Goal: Task Accomplishment & Management: Use online tool/utility

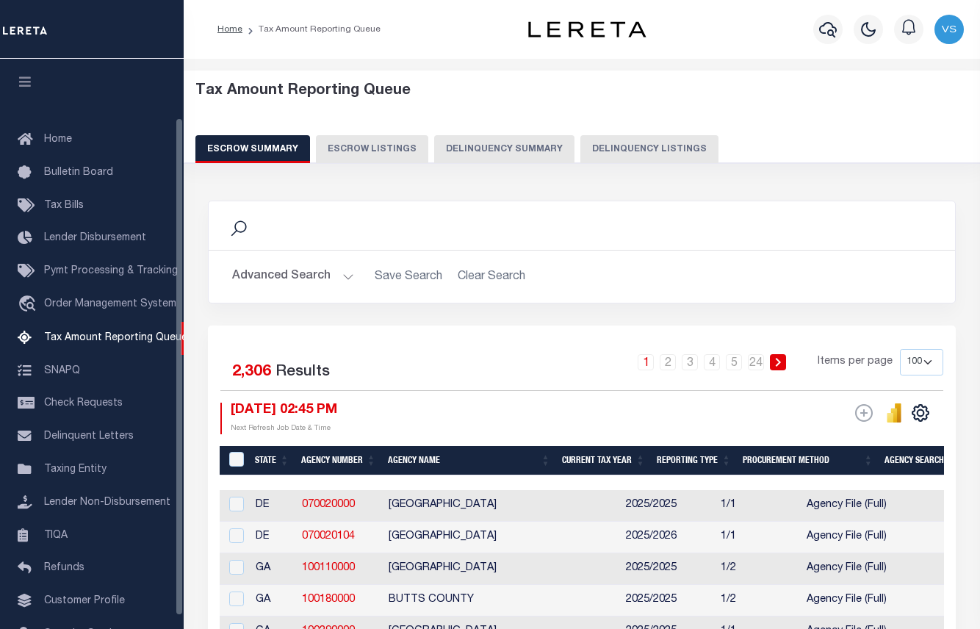
select select "100"
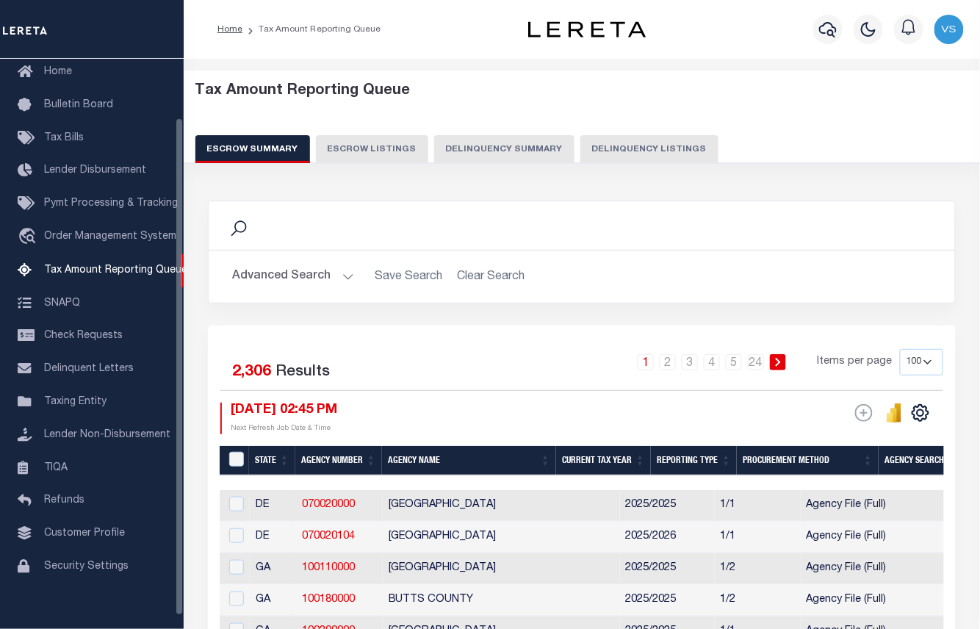
drag, startPoint x: 610, startPoint y: 148, endPoint x: 585, endPoint y: 118, distance: 39.2
click at [610, 148] on button "Delinquency Listings" at bounding box center [649, 149] width 138 height 28
select select "100"
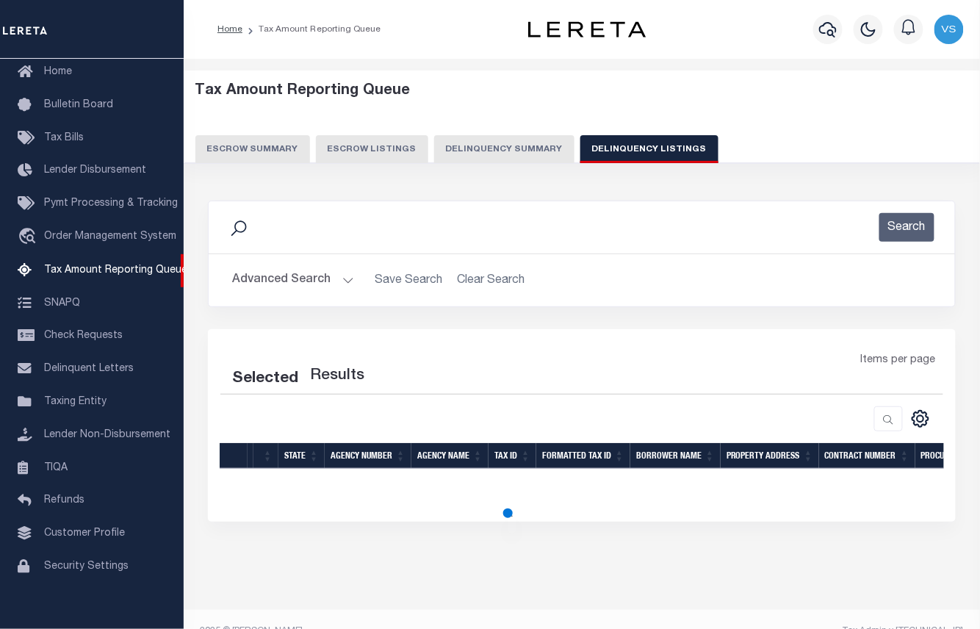
select select "100"
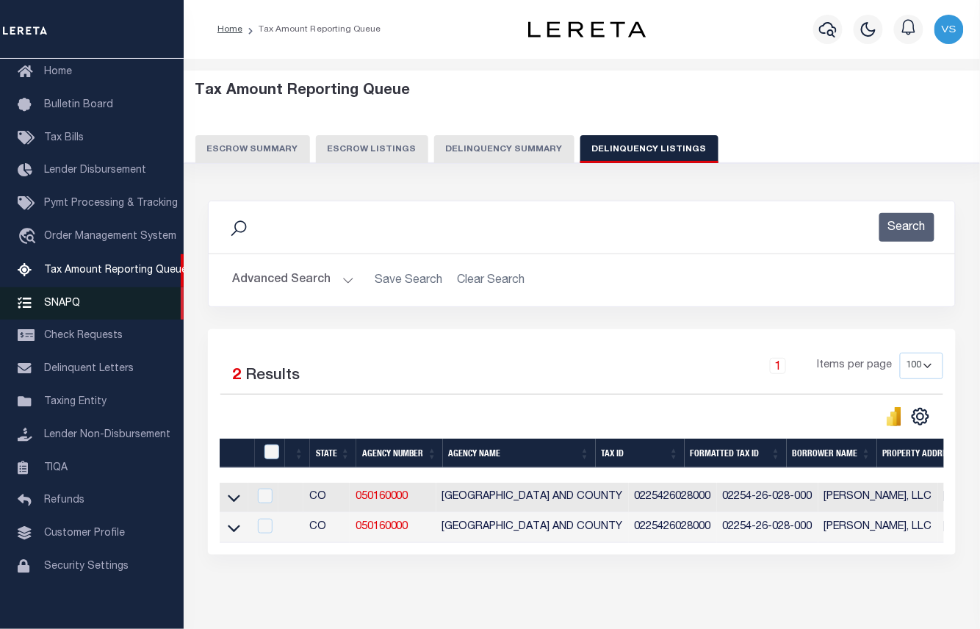
click at [65, 308] on span "SNAPQ" at bounding box center [62, 302] width 36 height 10
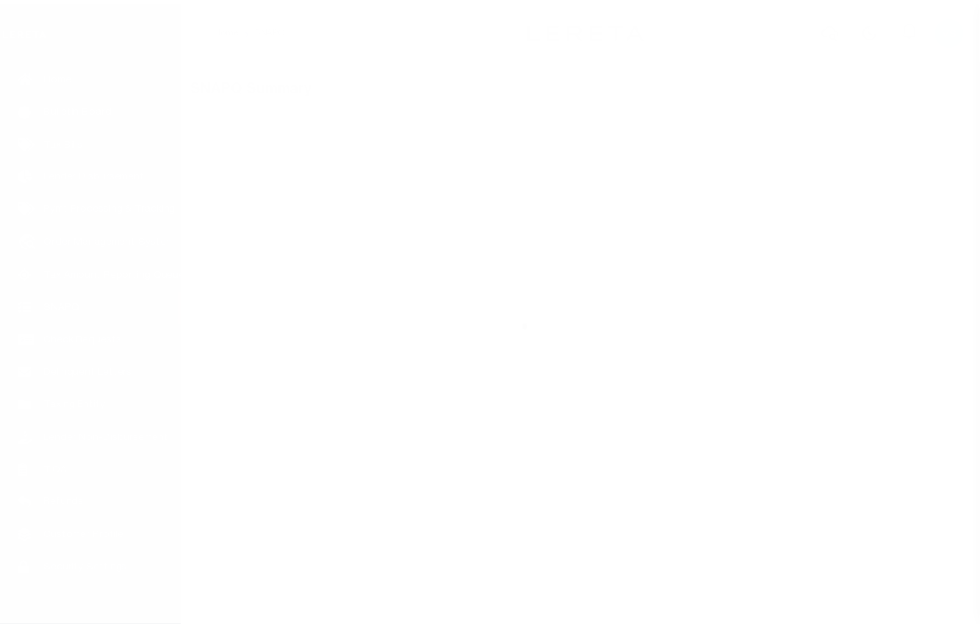
scroll to position [82, 0]
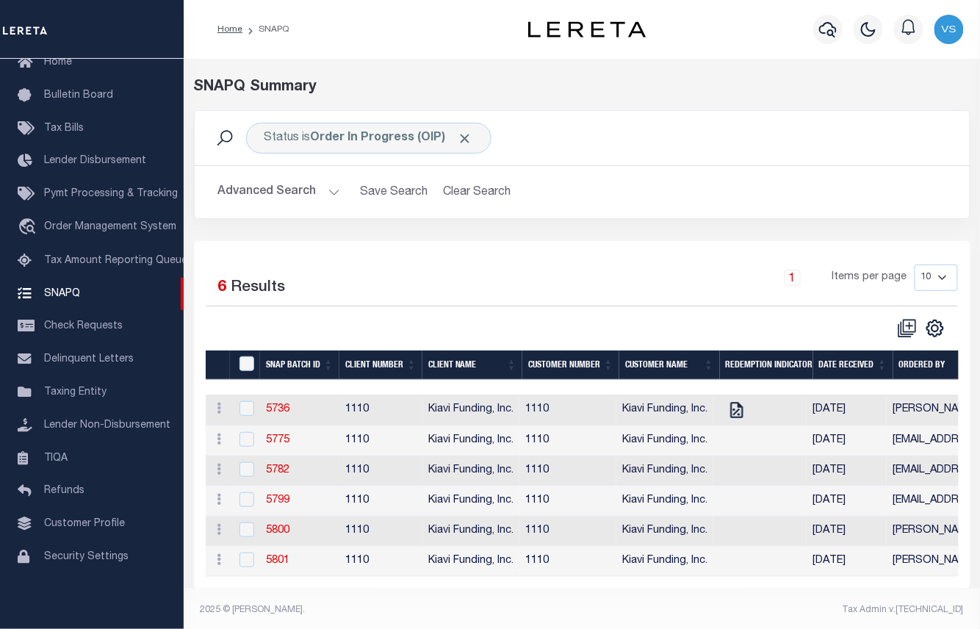
click at [593, 242] on div "Selected 6 Results 1 Items per page 10 25 50 100" at bounding box center [582, 414] width 776 height 347
click at [278, 420] on td "5736" at bounding box center [299, 410] width 79 height 32
checkbox input "true"
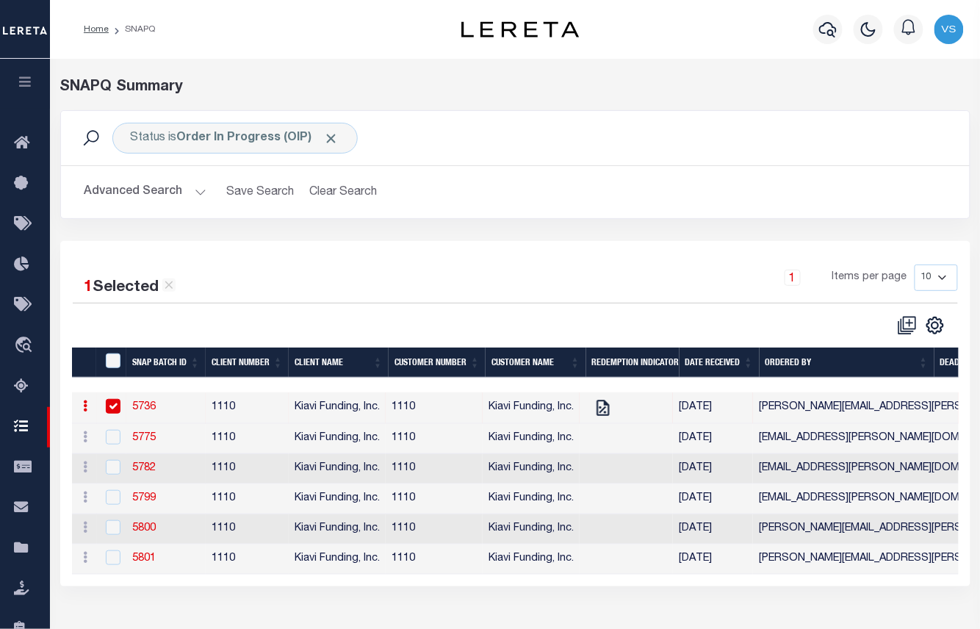
click at [134, 409] on link "5736" at bounding box center [144, 407] width 24 height 10
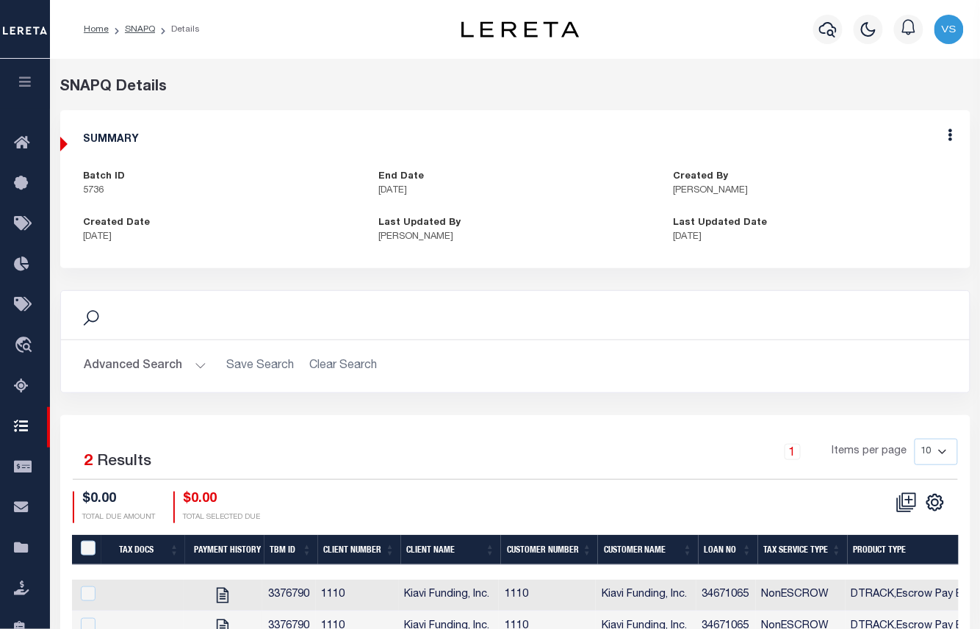
scroll to position [150, 0]
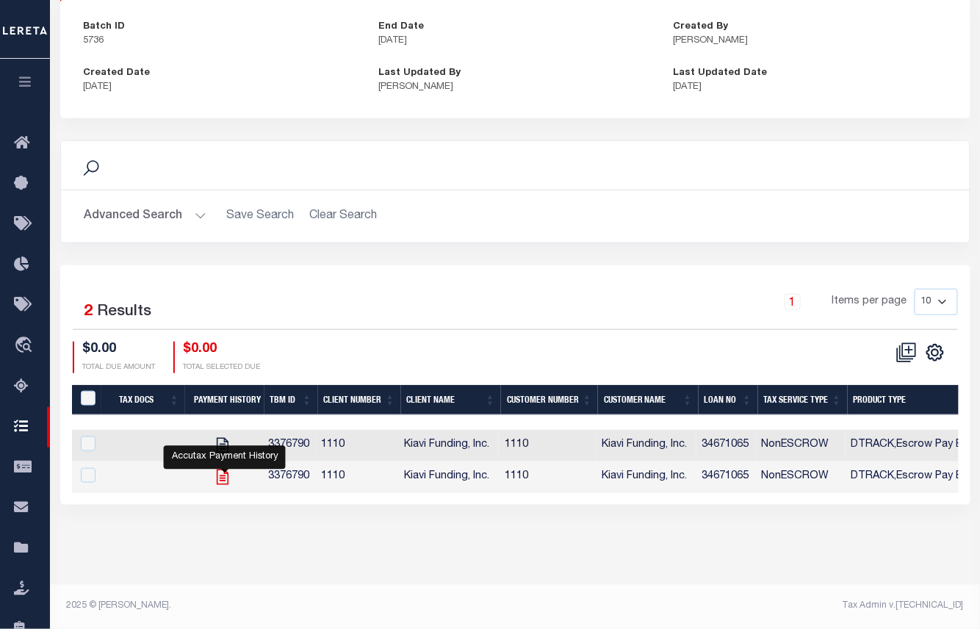
click at [221, 483] on icon "" at bounding box center [222, 476] width 19 height 19
checkbox input "true"
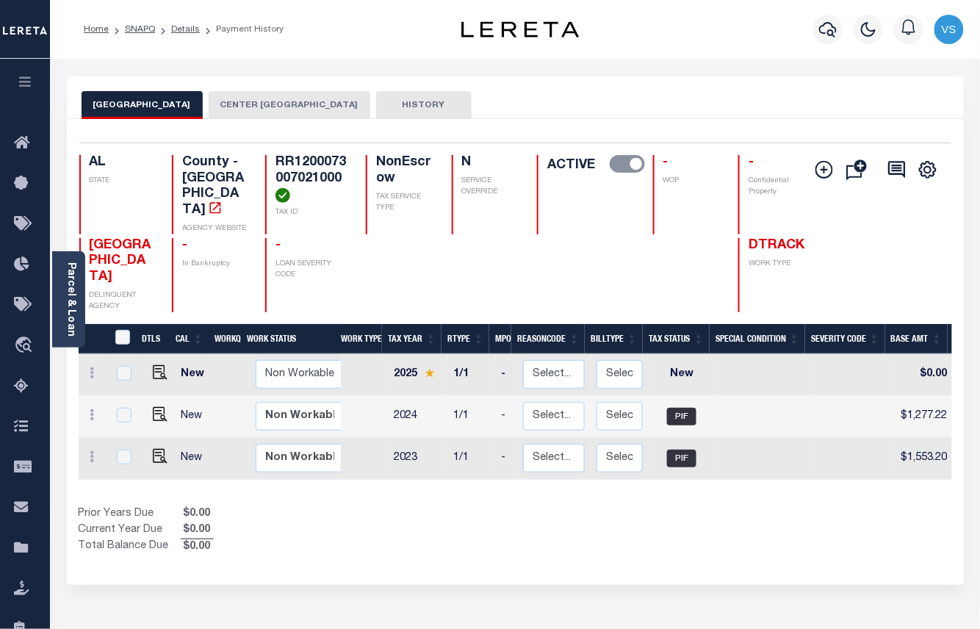
click at [295, 104] on button "CENTER [GEOGRAPHIC_DATA]" at bounding box center [290, 105] width 162 height 28
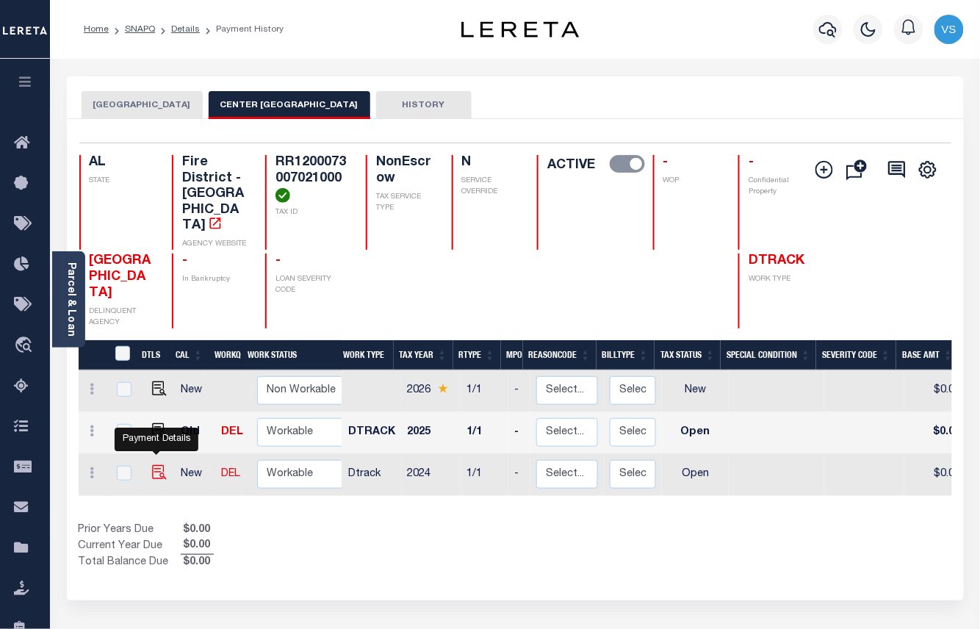
click at [153, 465] on img "" at bounding box center [159, 472] width 15 height 15
checkbox input "true"
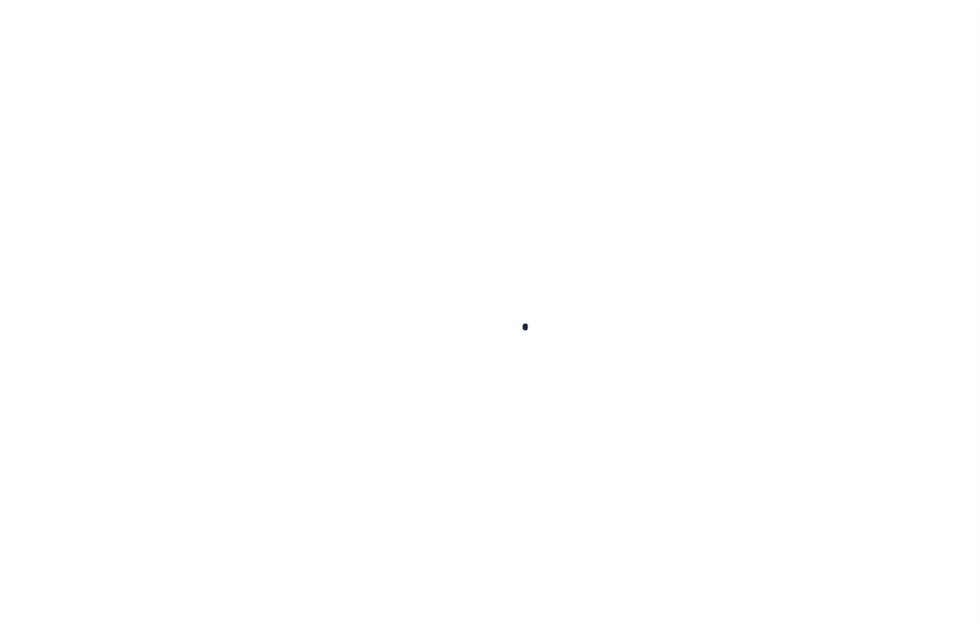
checkbox input "false"
type input "[DATE]"
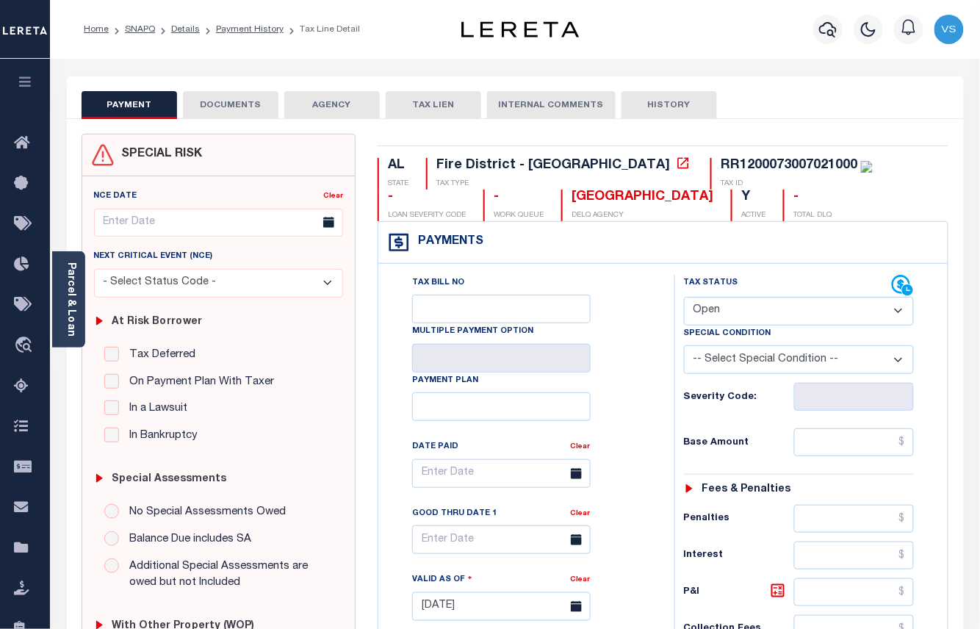
drag, startPoint x: 808, startPoint y: 313, endPoint x: 811, endPoint y: 326, distance: 13.5
click at [808, 313] on select "- Select Status Code - Open Due/Unpaid Paid Incomplete No Tax Due Internal Refu…" at bounding box center [799, 311] width 231 height 29
select select "PYD"
click at [684, 298] on select "- Select Status Code - Open Due/Unpaid Paid Incomplete No Tax Due Internal Refu…" at bounding box center [799, 311] width 231 height 29
type input "[DATE]"
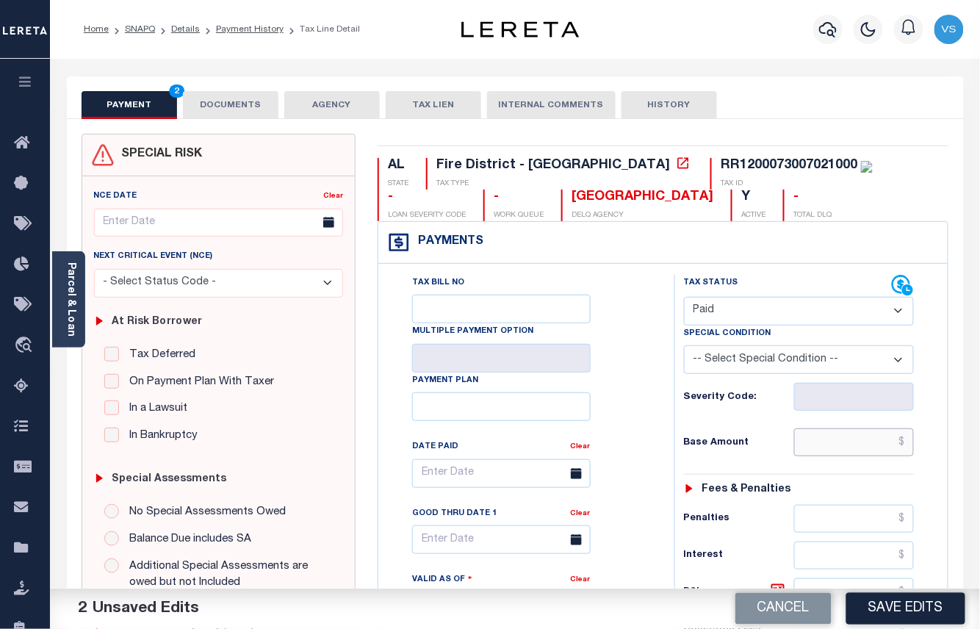
click at [853, 445] on input "text" at bounding box center [854, 442] width 120 height 28
click at [817, 442] on input "text" at bounding box center [854, 442] width 120 height 28
paste input "291.00"
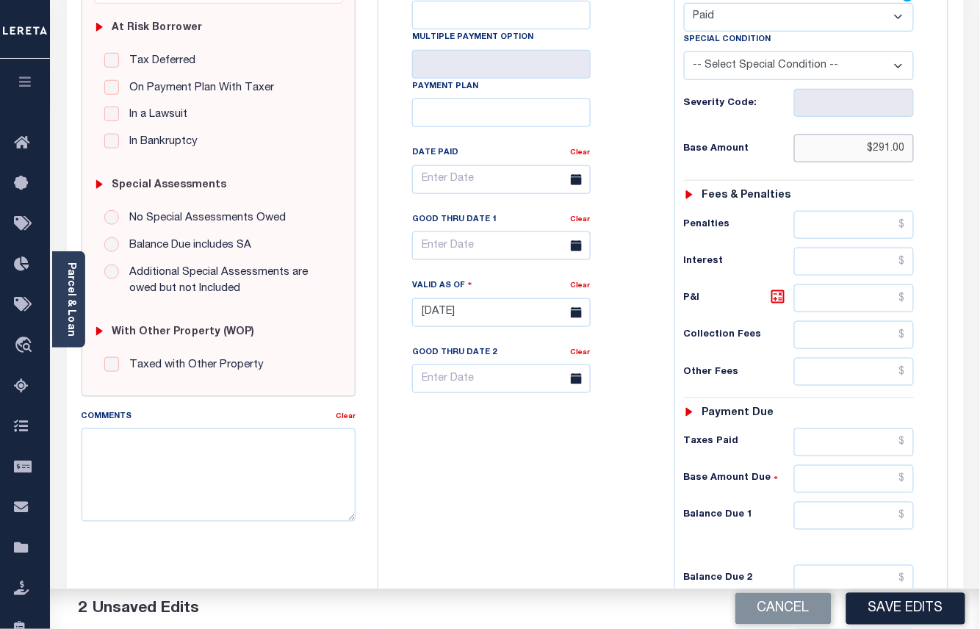
scroll to position [391, 0]
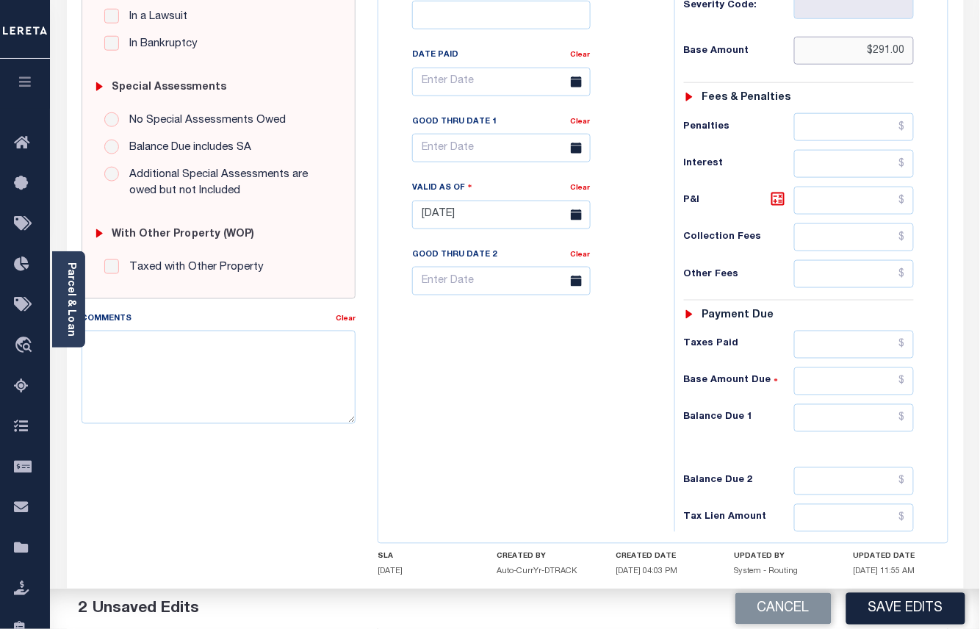
type input "$291.00"
click at [859, 358] on input "text" at bounding box center [854, 344] width 120 height 28
paste input "291.00"
type input "$291.00"
click at [885, 423] on input "text" at bounding box center [854, 418] width 120 height 28
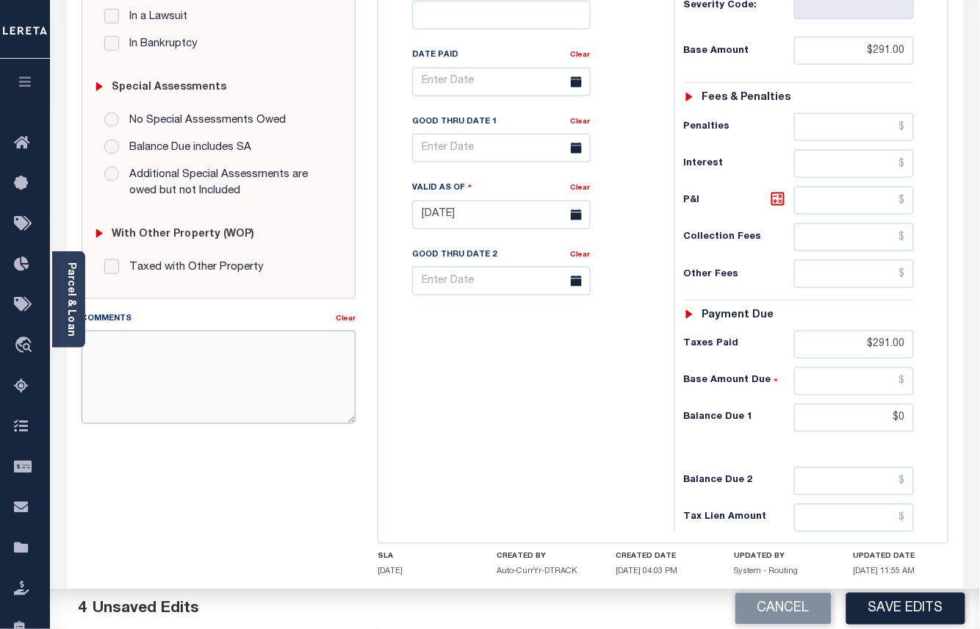
type input "$0.00"
click at [306, 368] on textarea "Comments" at bounding box center [219, 376] width 275 height 93
click at [289, 369] on textarea "Per Email Response the taxes for Fire District taxes are paid for 2024 and due …" at bounding box center [219, 376] width 275 height 93
click at [175, 363] on textarea "Per Email Response the taxes for Fire District taxes are paid for 2024 and due …" at bounding box center [219, 376] width 275 height 93
click at [319, 379] on textarea "Per Email Response the taxes for Fire District taxes are paid for 2024 1/1 and …" at bounding box center [219, 376] width 275 height 93
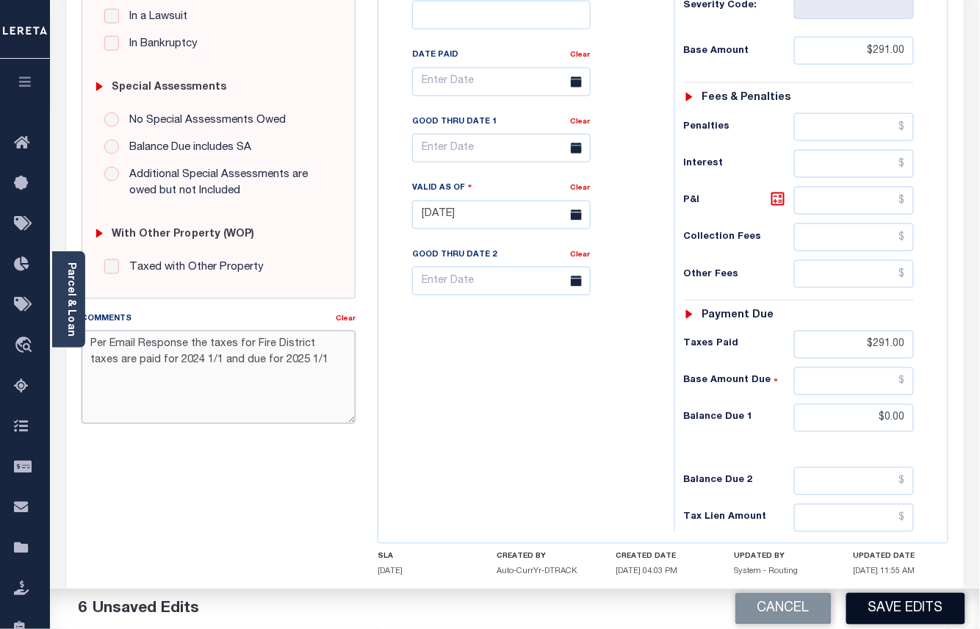
type textarea "Per Email Response the taxes for Fire District taxes are paid for 2024 1/1 and …"
click at [909, 609] on button "Save Edits" at bounding box center [905, 609] width 119 height 32
checkbox input "false"
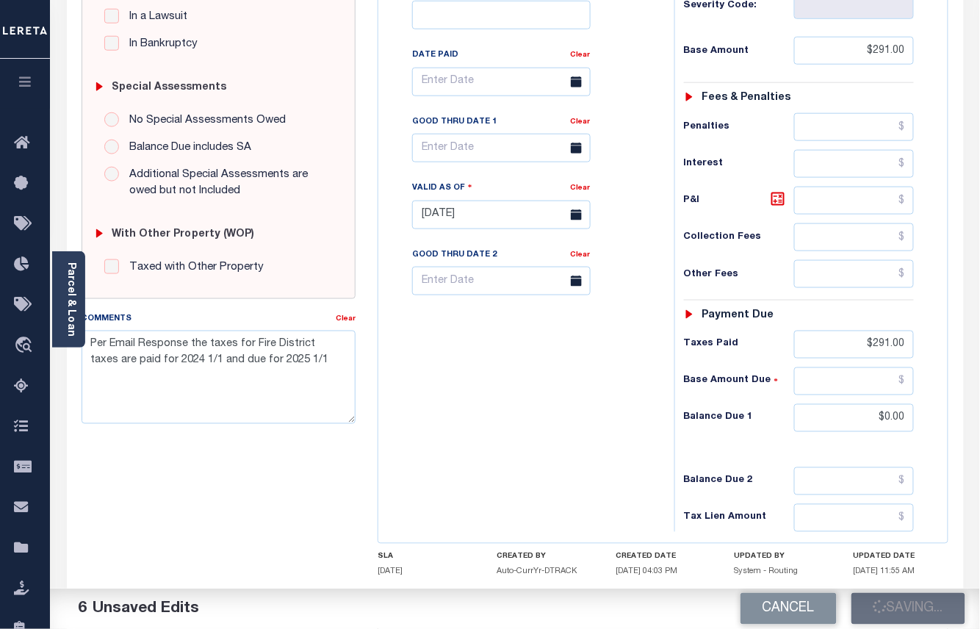
checkbox input "false"
type input "$291"
type input "$0"
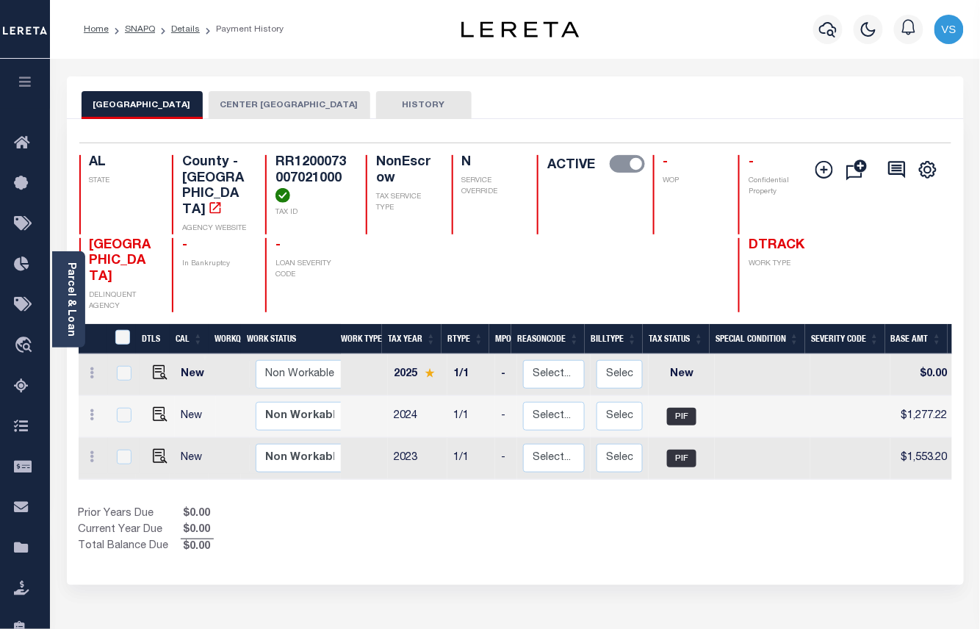
click at [228, 98] on button "CENTER [GEOGRAPHIC_DATA]" at bounding box center [290, 105] width 162 height 28
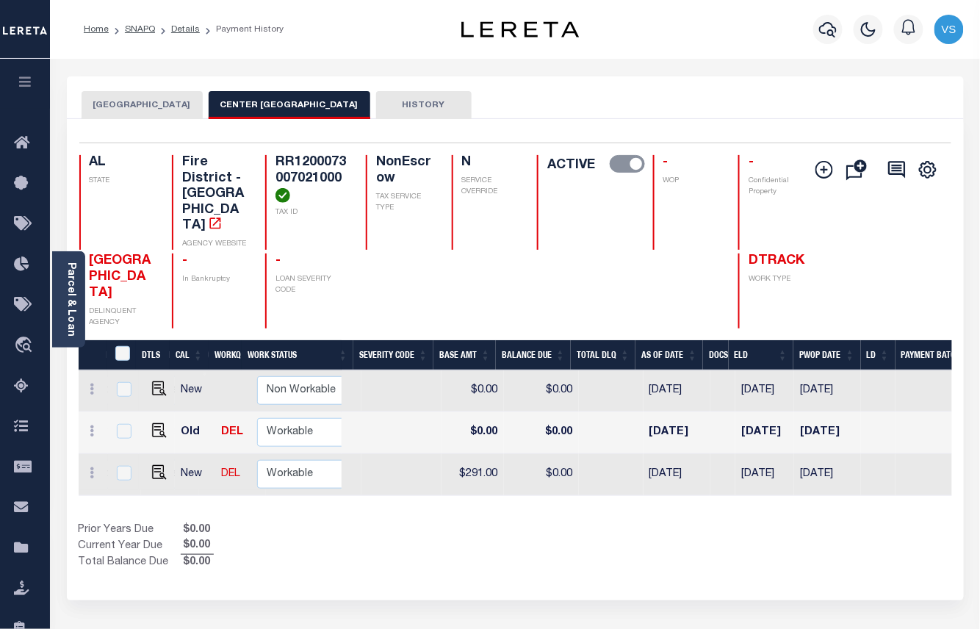
scroll to position [0, 455]
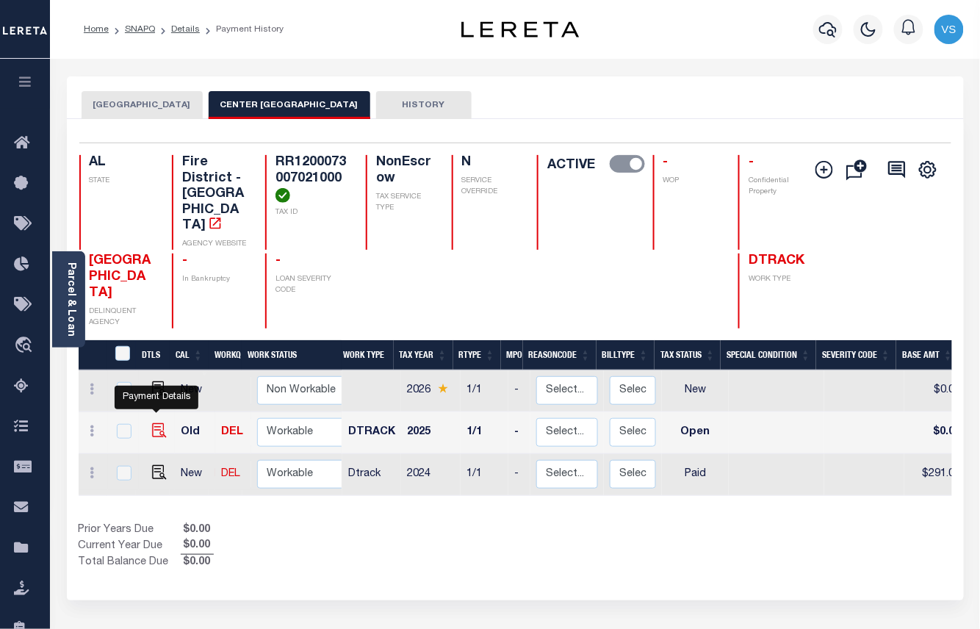
click at [154, 423] on img "" at bounding box center [159, 430] width 15 height 15
checkbox input "true"
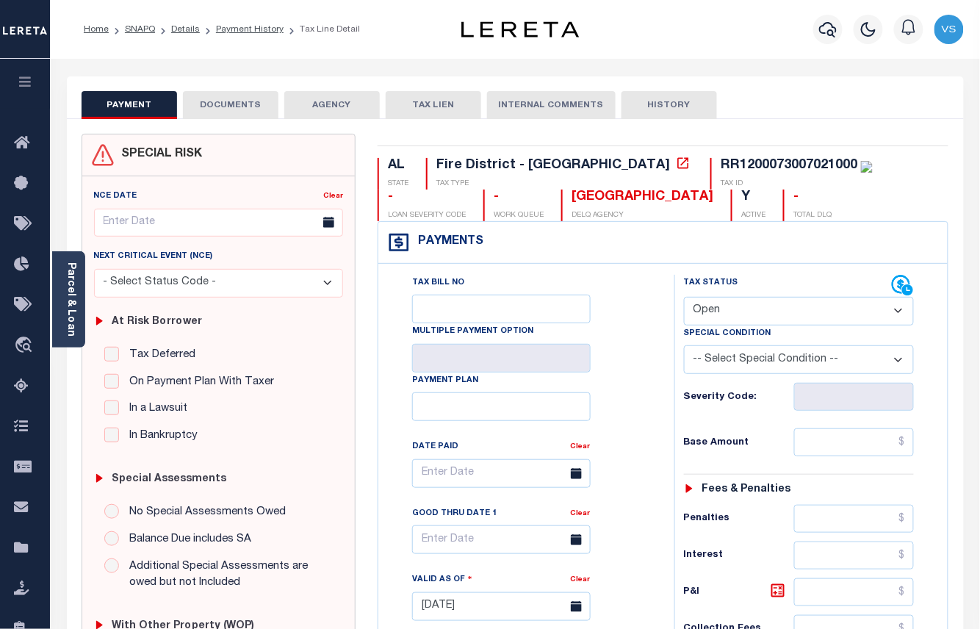
click at [759, 316] on select "- Select Status Code - Open Due/Unpaid Paid Incomplete No Tax Due Internal Refu…" at bounding box center [799, 311] width 231 height 29
select select "DUE"
click at [684, 298] on select "- Select Status Code - Open Due/Unpaid Paid Incomplete No Tax Due Internal Refu…" at bounding box center [799, 311] width 231 height 29
type input "[DATE]"
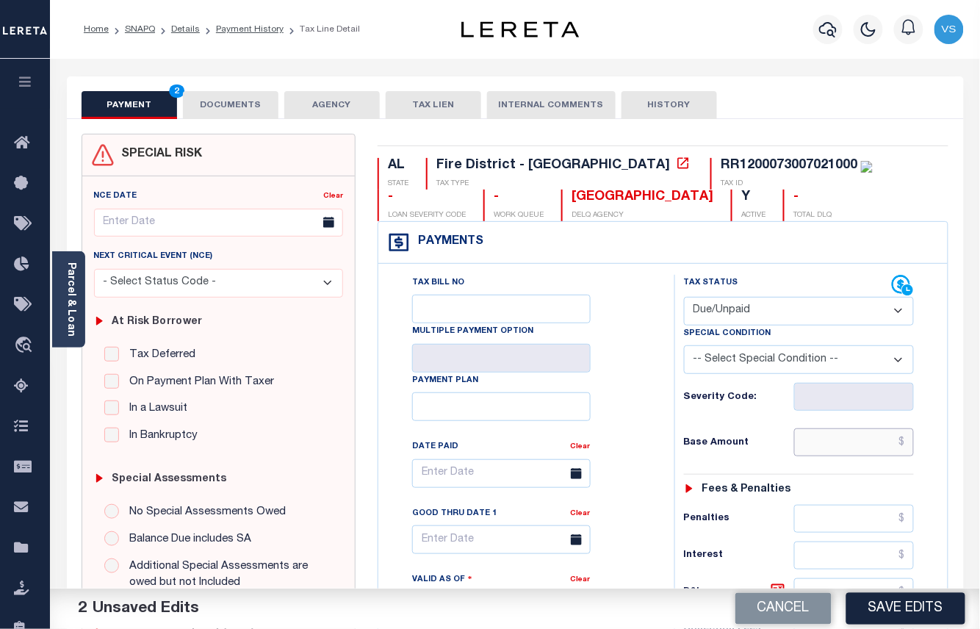
click at [844, 442] on input "text" at bounding box center [854, 442] width 120 height 28
paste input "331.00"
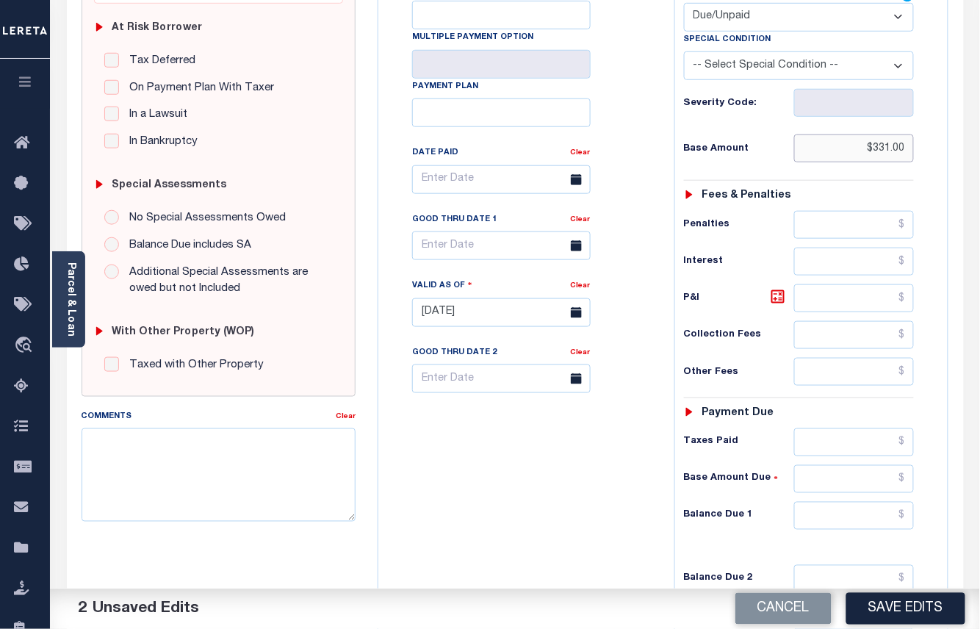
type input "$331.00"
click at [831, 526] on input "text" at bounding box center [854, 516] width 120 height 28
paste input "331.00"
type input "$331.00"
click at [442, 251] on input "text" at bounding box center [501, 245] width 178 height 29
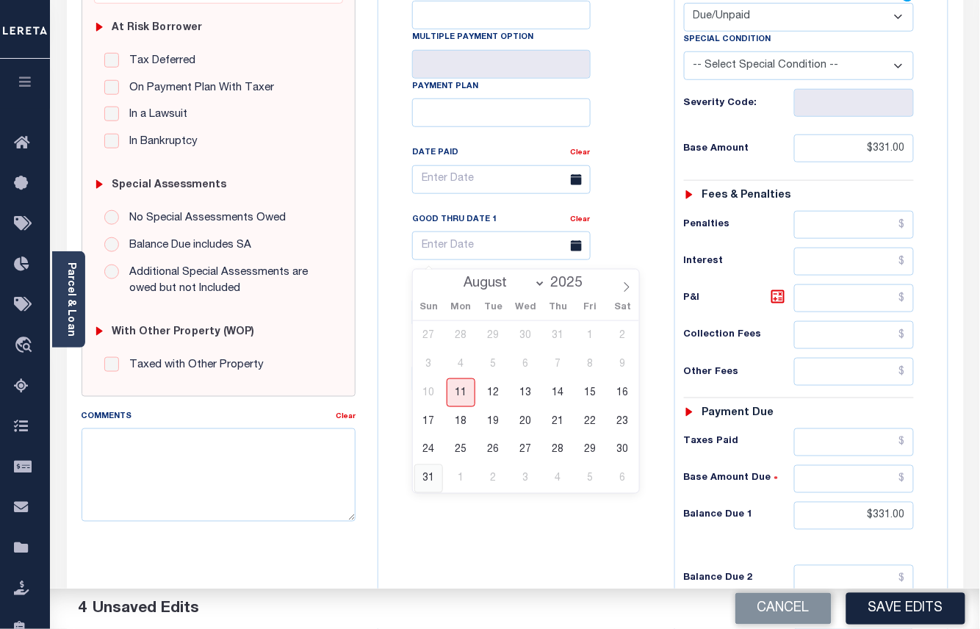
click at [430, 485] on span "31" at bounding box center [428, 478] width 29 height 29
type input "[DATE]"
click at [741, 267] on h6 "Interest" at bounding box center [739, 262] width 110 height 12
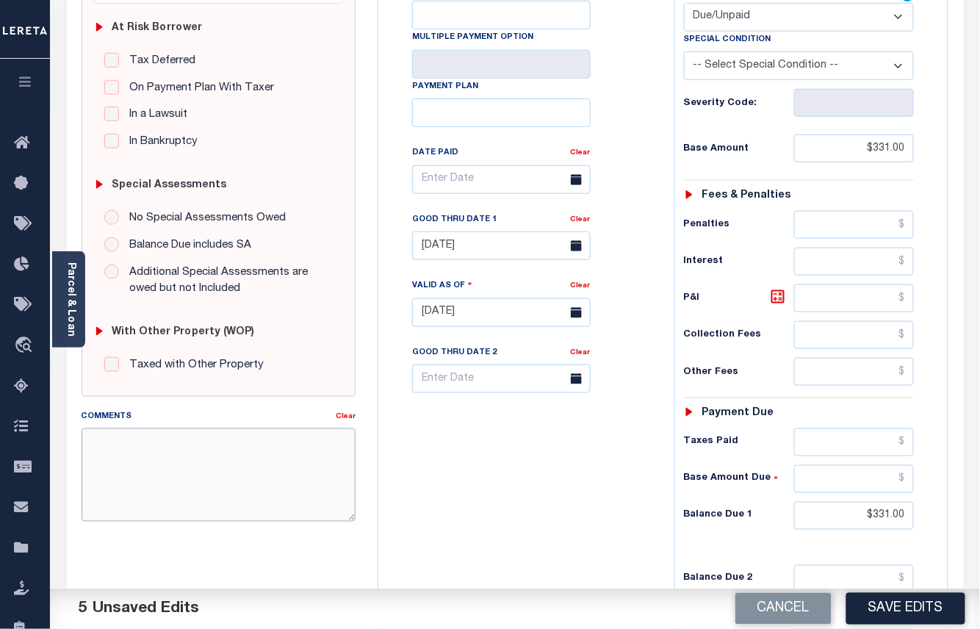
click at [248, 454] on textarea "Comments" at bounding box center [219, 474] width 275 height 93
click at [321, 447] on textarea "Please see the attached File on 2025 1/1 -" at bounding box center [219, 474] width 275 height 93
paste textarea "$20.00 MLC was for the Tax Title Fee charge which we already paid with check #1…"
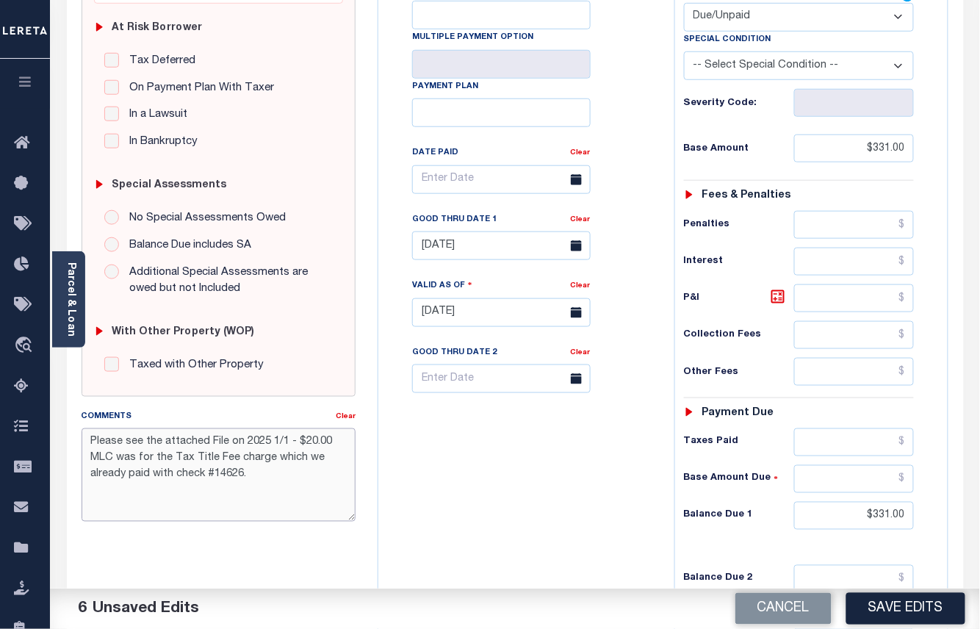
click at [312, 462] on textarea "Please see the attached File on 2025 1/1 - $20.00 MLC was for the Tax Title Fee…" at bounding box center [219, 474] width 275 height 93
click at [254, 474] on textarea "Please see the attached File on 2025 1/1 - $20.00 MLC was for the Tax Title Fee…" at bounding box center [219, 474] width 275 height 93
type textarea "Please see the attached File on 2025 1/1 - $20.00 MLC was for the Tax Title Fee…"
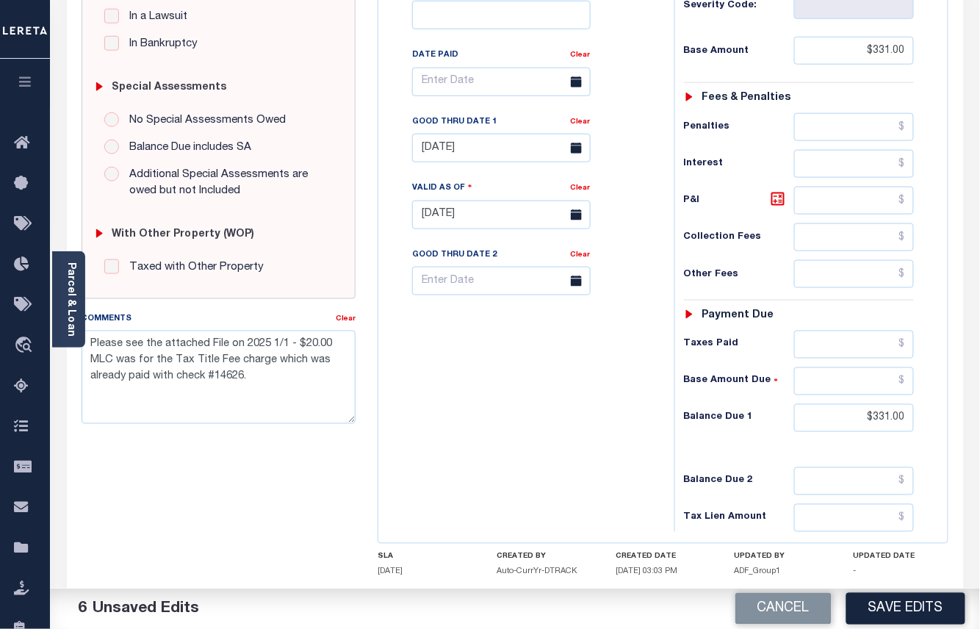
scroll to position [494, 0]
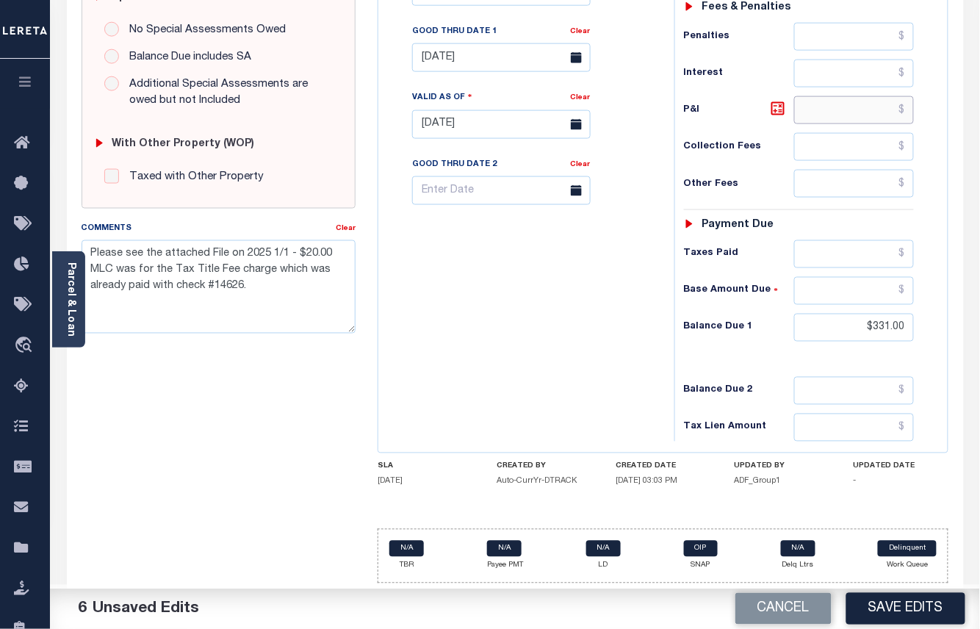
click at [877, 100] on input "text" at bounding box center [854, 110] width 120 height 28
type input "$0.00"
drag, startPoint x: 283, startPoint y: 285, endPoint x: 62, endPoint y: 220, distance: 230.3
click at [62, 220] on div "PAYMENT 7 DOCUMENTS AGENCY DELINQUENT PAYEE" at bounding box center [515, 112] width 919 height 1034
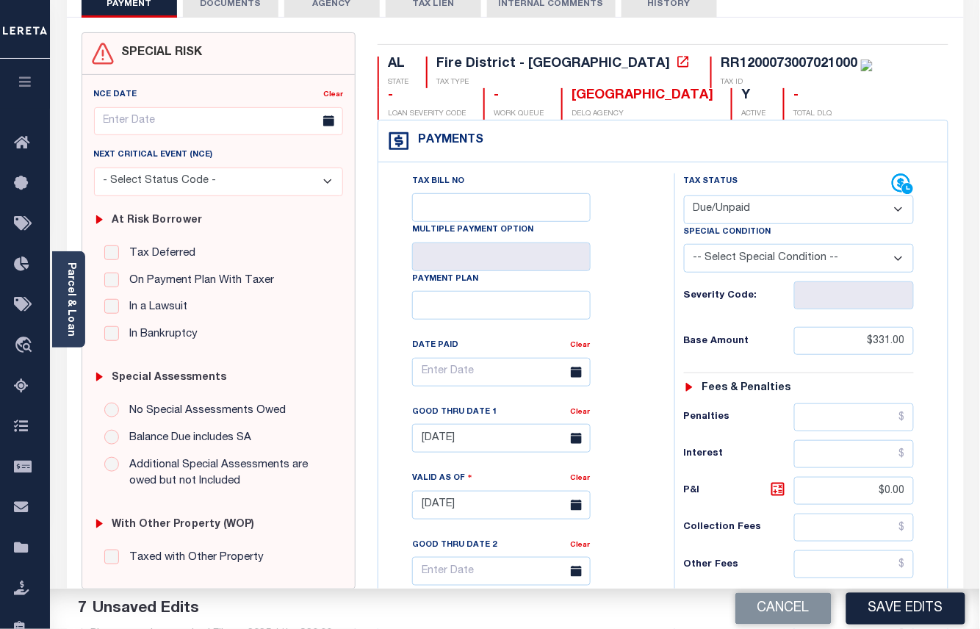
scroll to position [0, 0]
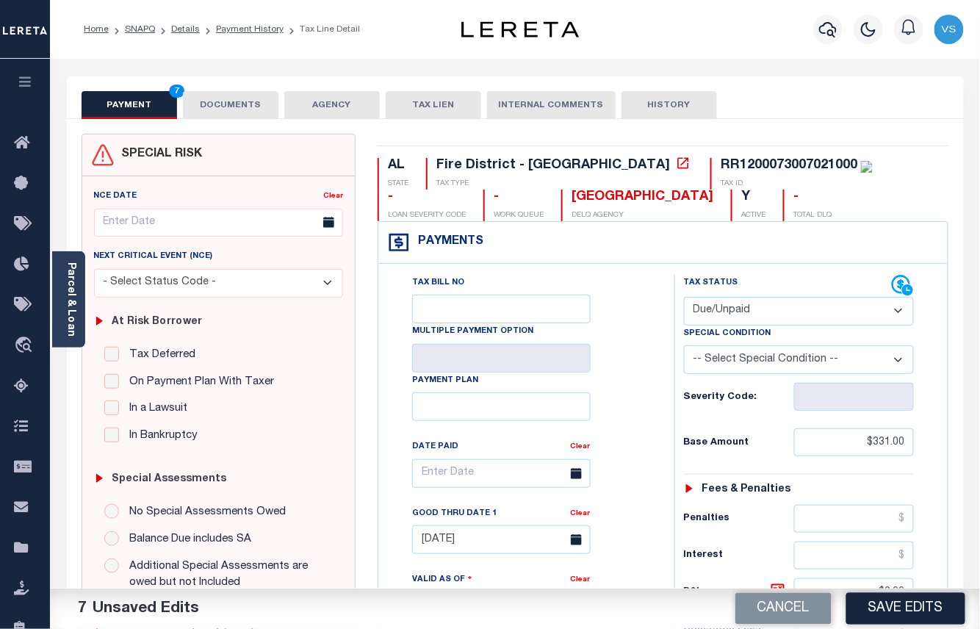
click at [228, 109] on button "DOCUMENTS" at bounding box center [230, 105] width 95 height 28
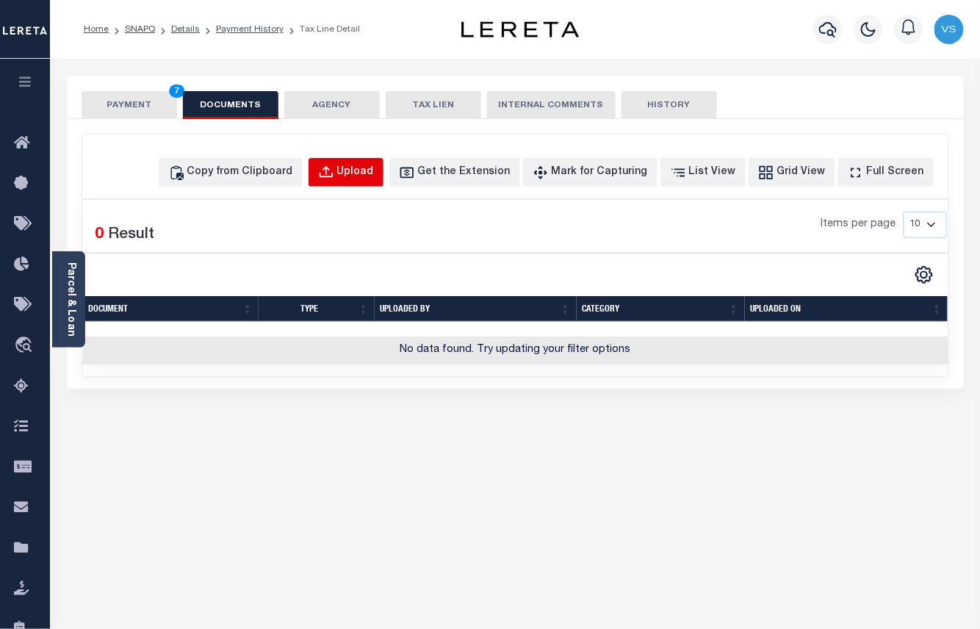
click at [362, 168] on button "Upload" at bounding box center [345, 172] width 75 height 29
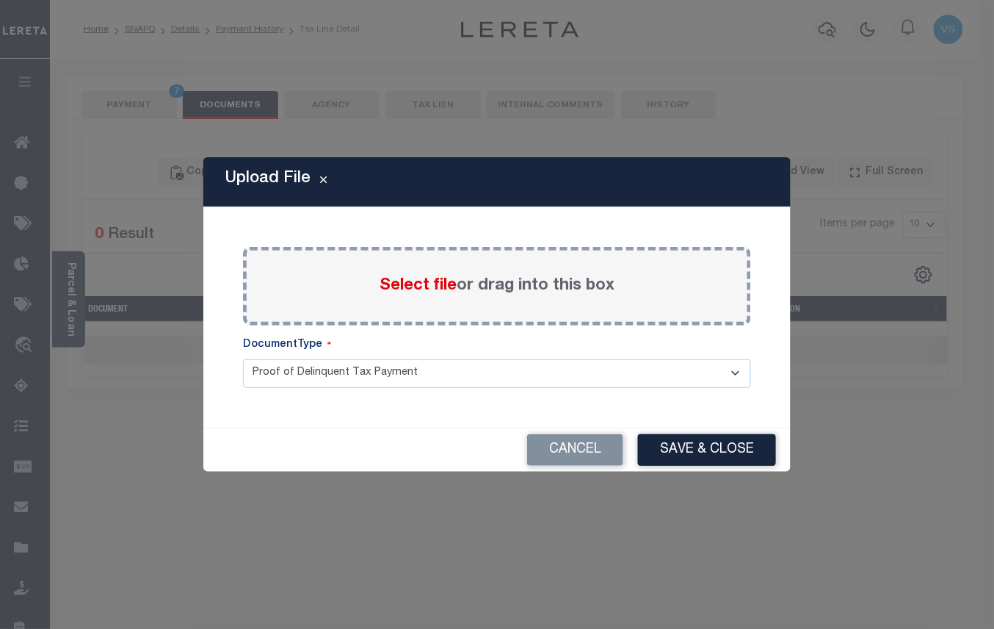
click at [414, 279] on span "Select file" at bounding box center [418, 286] width 77 height 16
click at [0, 0] on input "Select file or drag into this box" at bounding box center [0, 0] width 0 height 0
click at [557, 453] on button "Cancel" at bounding box center [575, 450] width 96 height 32
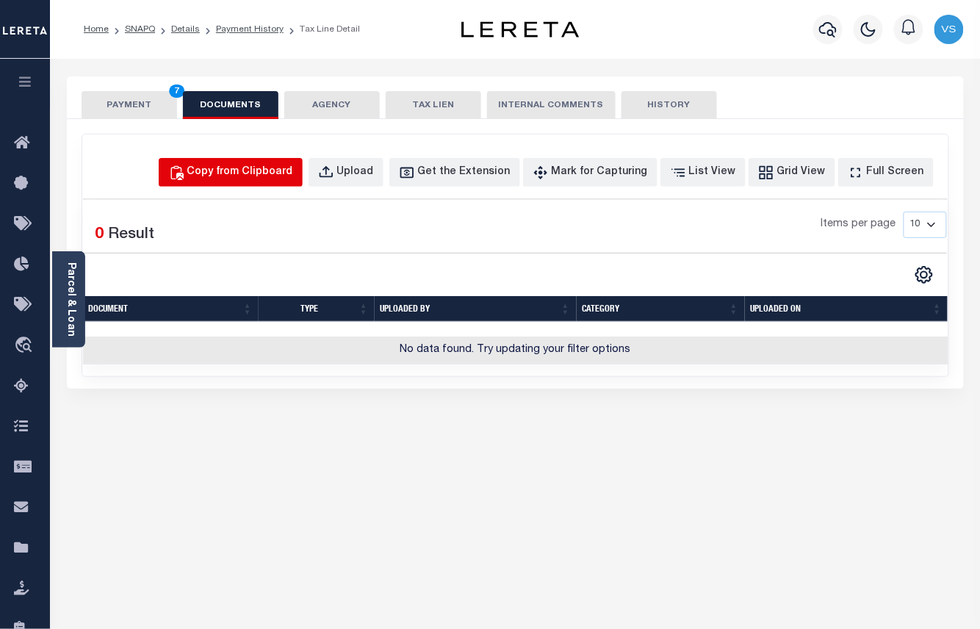
click at [272, 177] on div "Copy from Clipboard" at bounding box center [240, 173] width 106 height 16
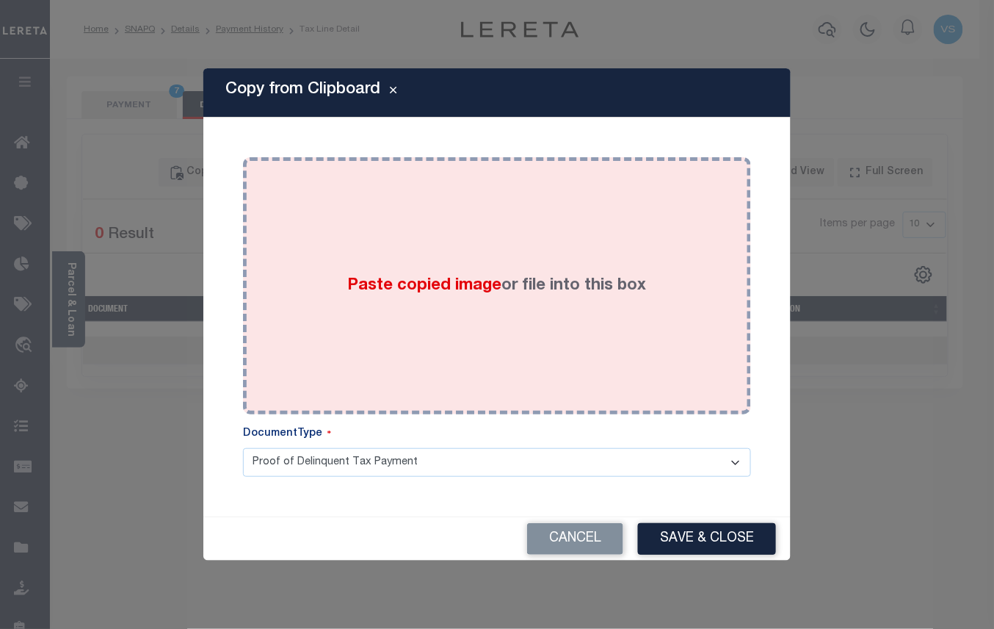
click at [347, 236] on div "Paste copied image or file into this box" at bounding box center [497, 285] width 486 height 235
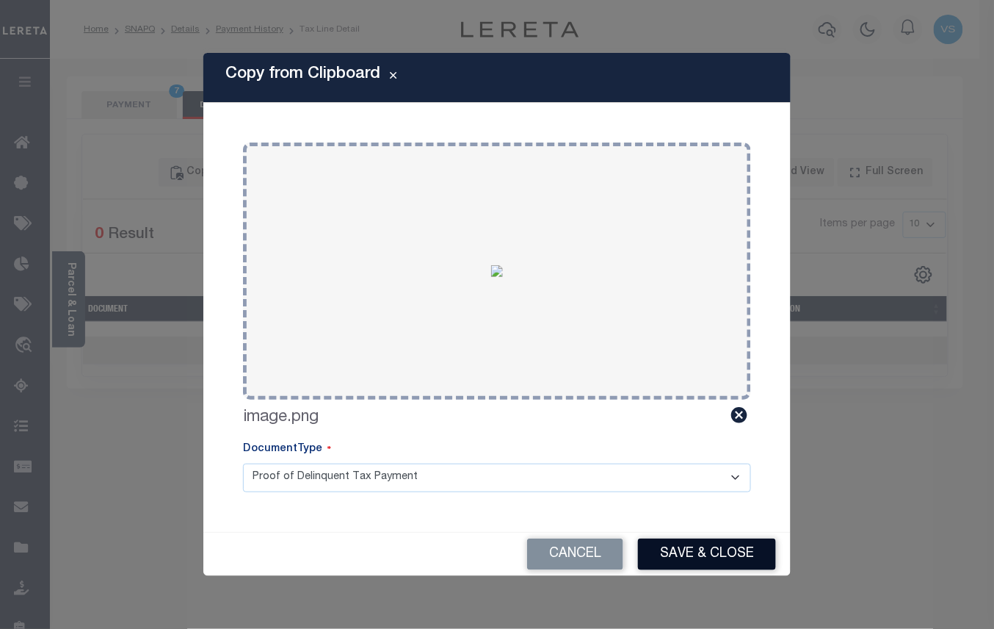
click at [685, 550] on button "Save & Close" at bounding box center [707, 554] width 138 height 32
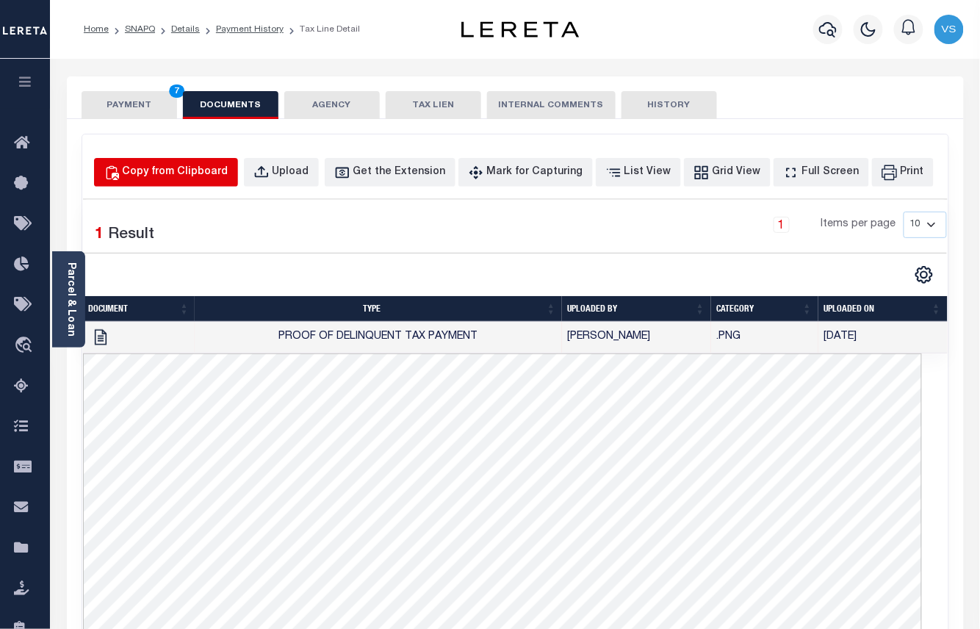
click at [219, 159] on button "Copy from Clipboard" at bounding box center [166, 172] width 144 height 29
select select "POP"
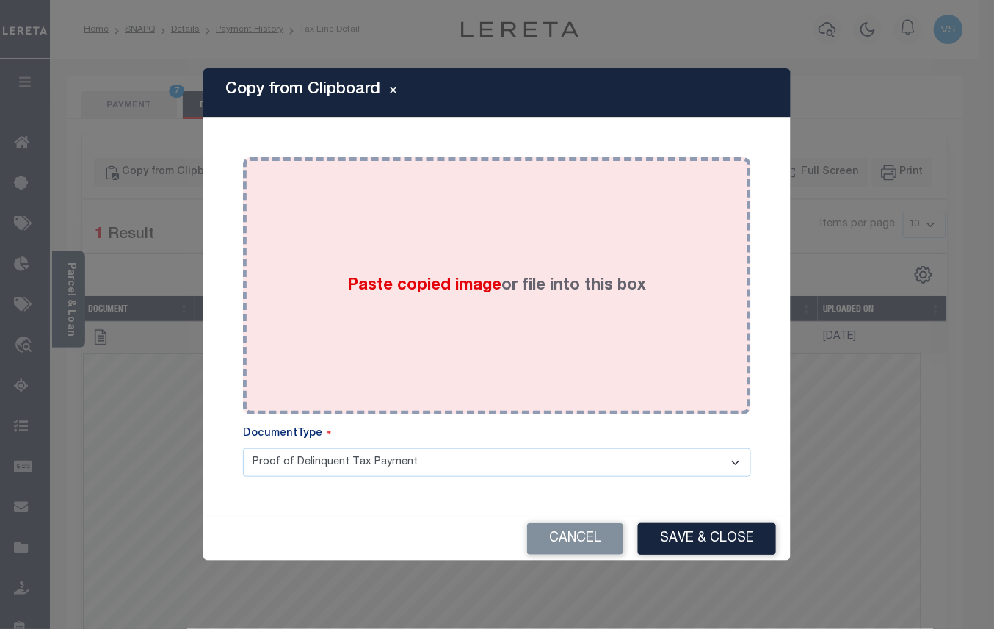
click at [379, 267] on div "Paste copied image or file into this box" at bounding box center [497, 285] width 486 height 235
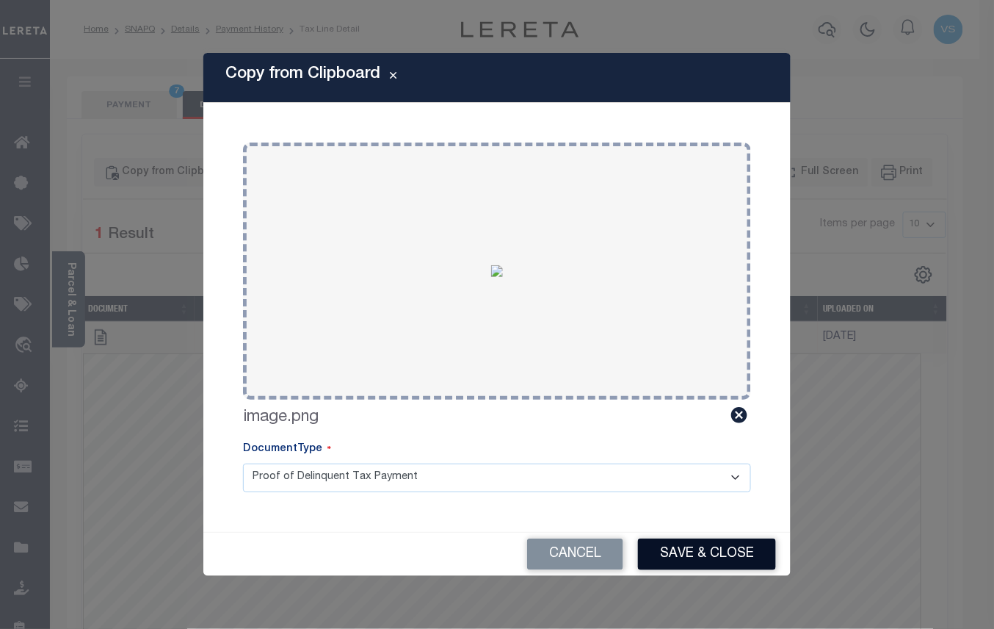
click at [699, 557] on button "Save & Close" at bounding box center [707, 554] width 138 height 32
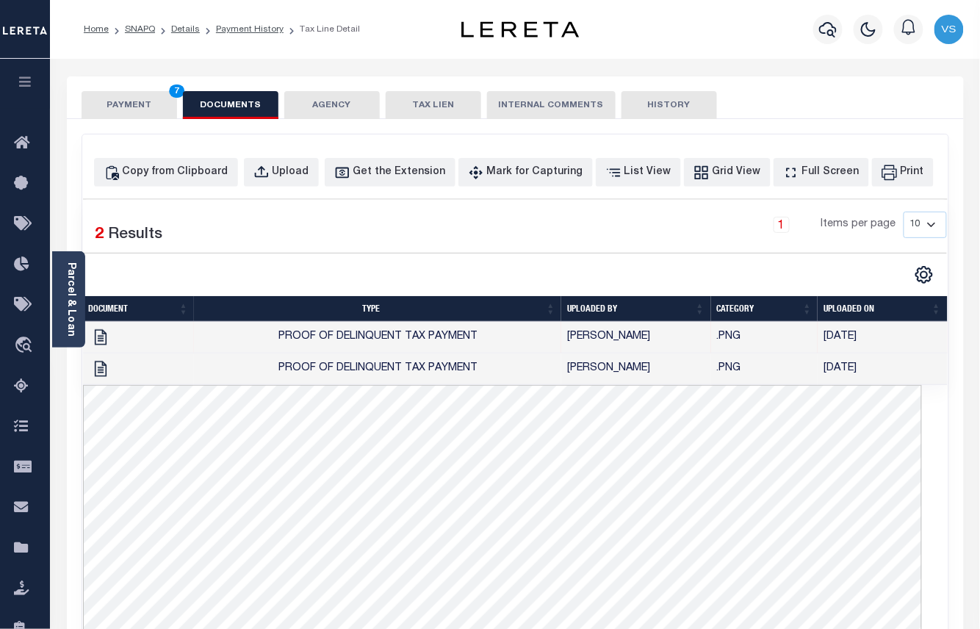
click at [112, 110] on button "PAYMENT 7" at bounding box center [129, 105] width 95 height 28
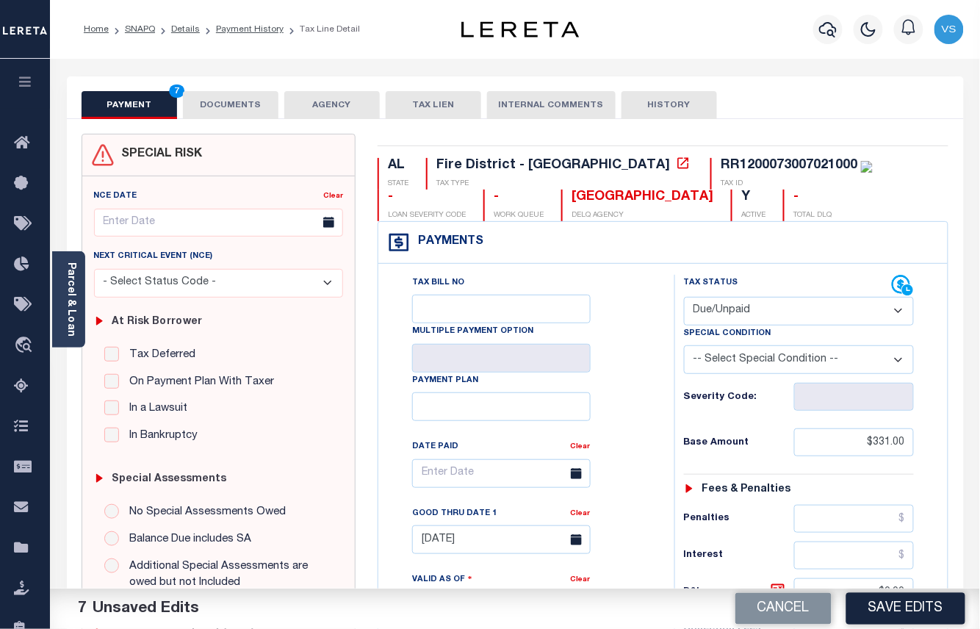
scroll to position [195, 0]
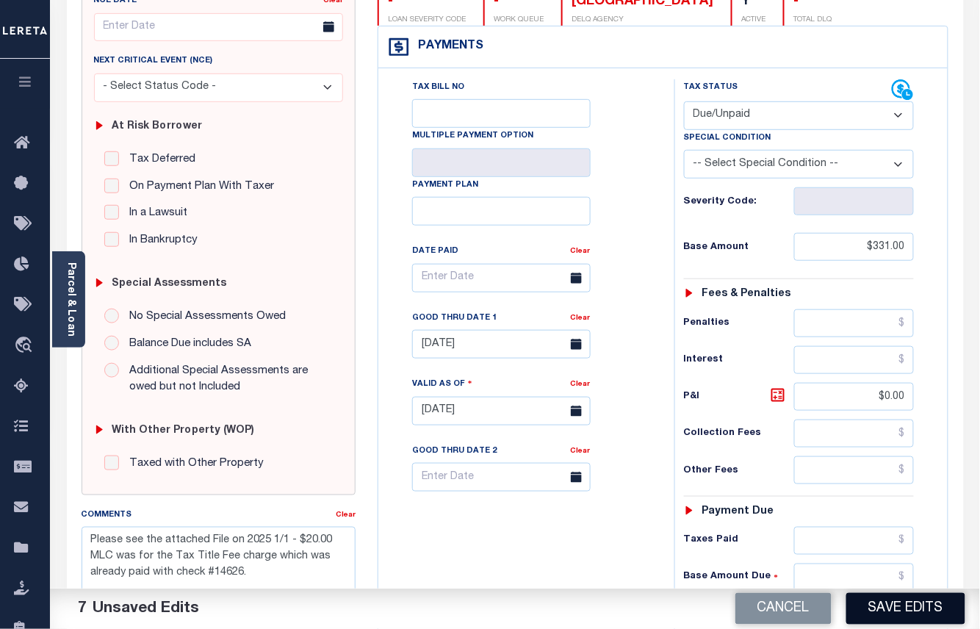
click at [870, 608] on button "Save Edits" at bounding box center [905, 609] width 119 height 32
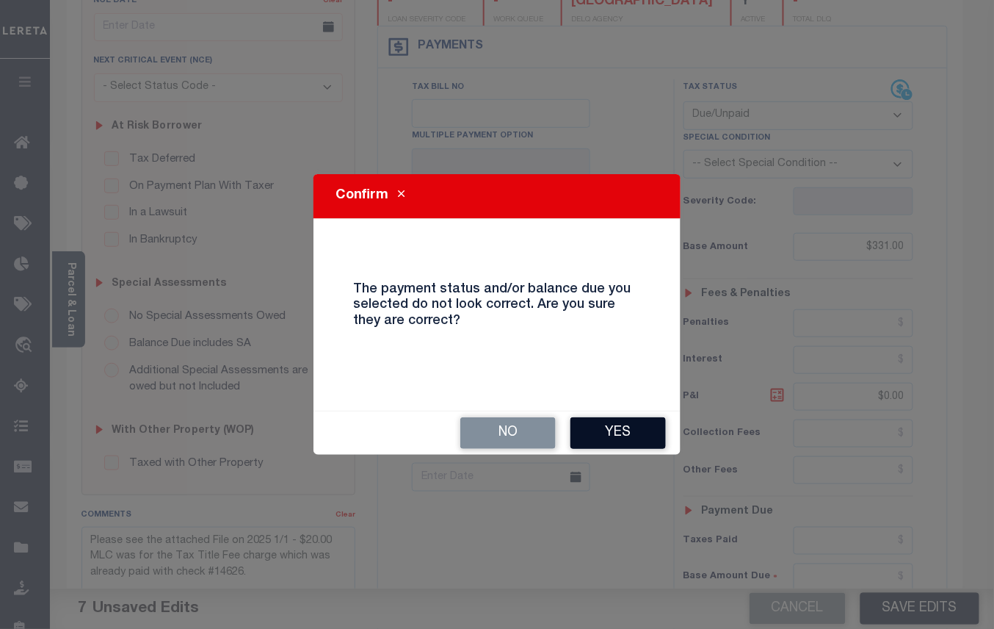
click at [602, 424] on button "Yes" at bounding box center [618, 433] width 95 height 32
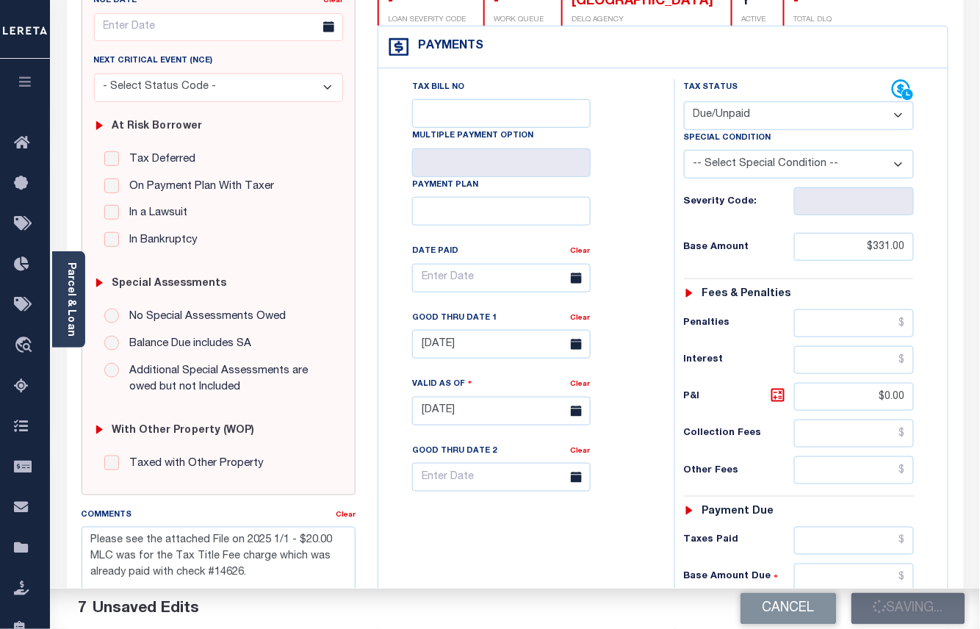
checkbox input "false"
type input "$331"
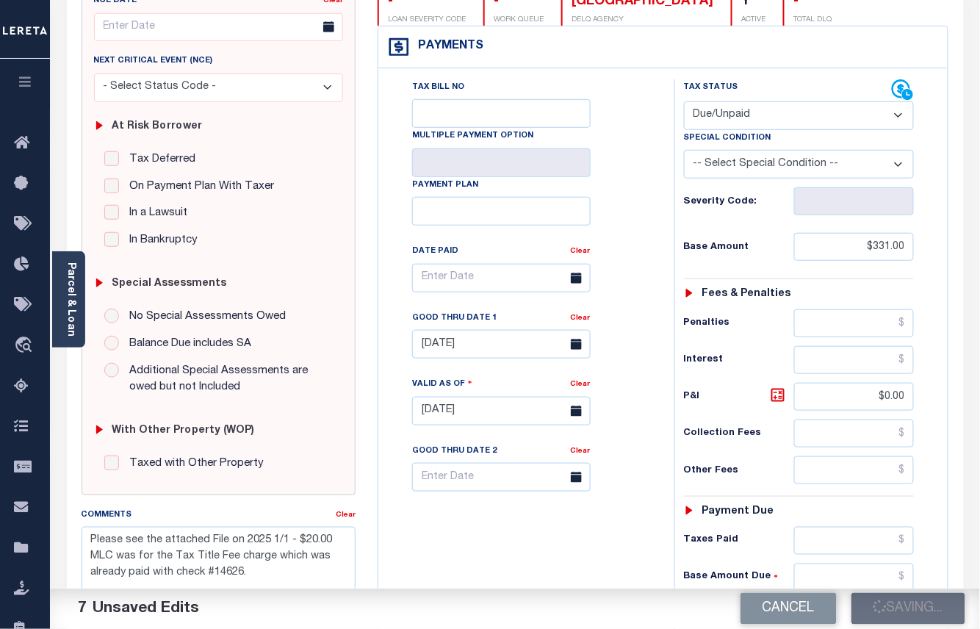
type input "$0"
type input "$331"
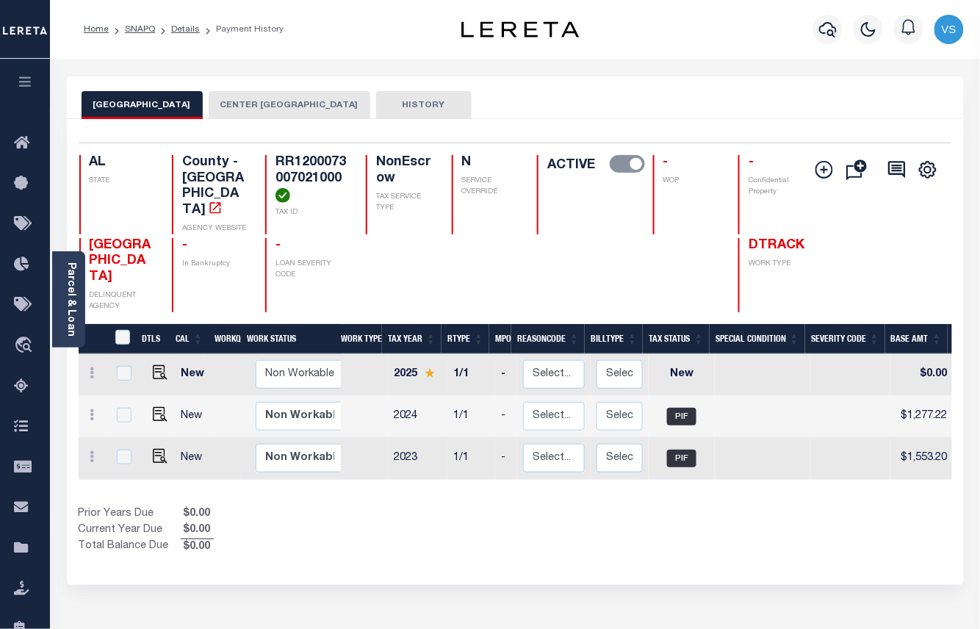
click at [289, 98] on button "CENTER POINTE FIRE DISTRICT" at bounding box center [290, 105] width 162 height 28
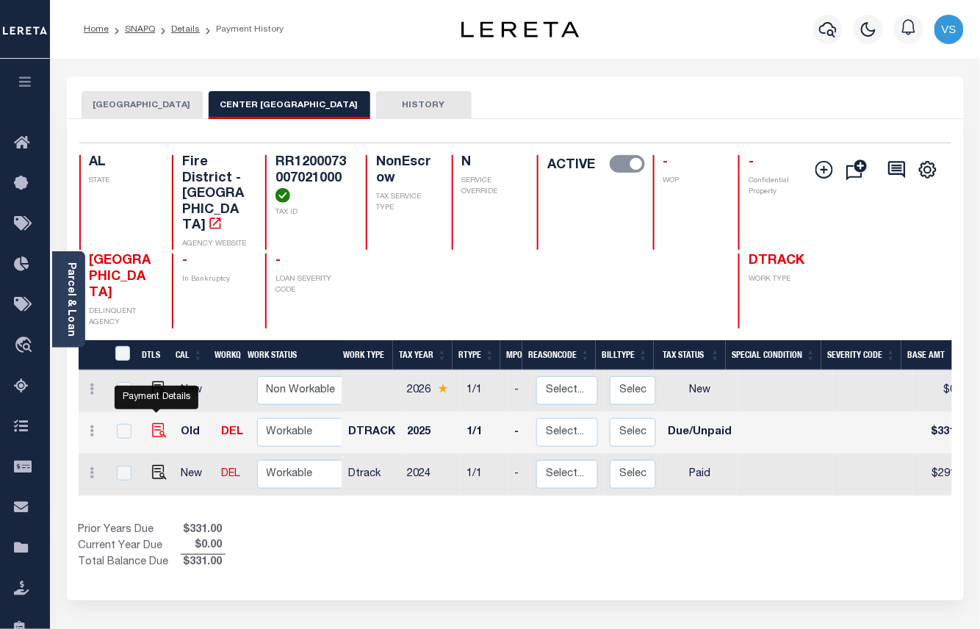
click at [154, 423] on img "" at bounding box center [159, 430] width 15 height 15
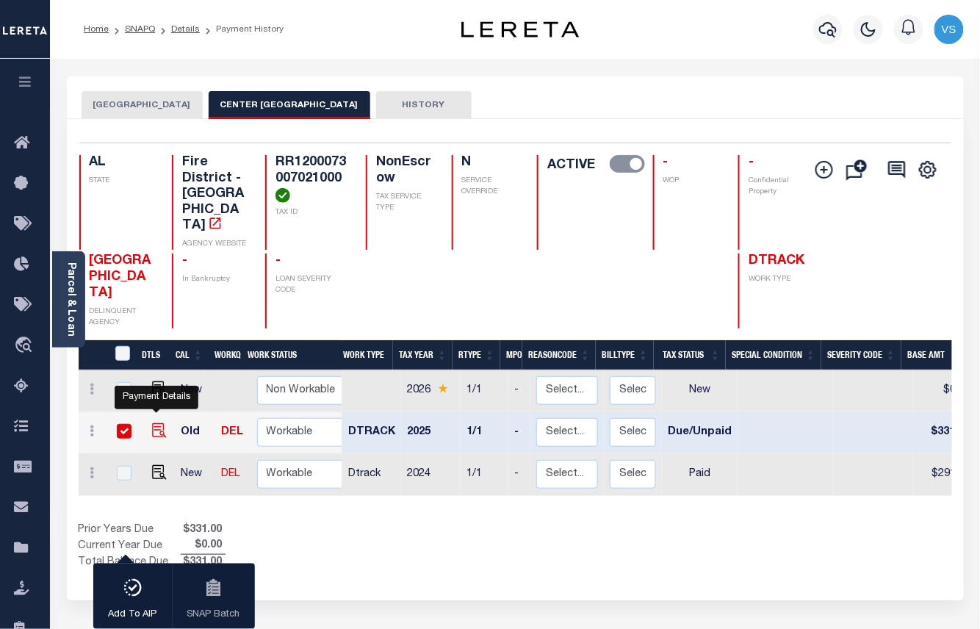
checkbox input "true"
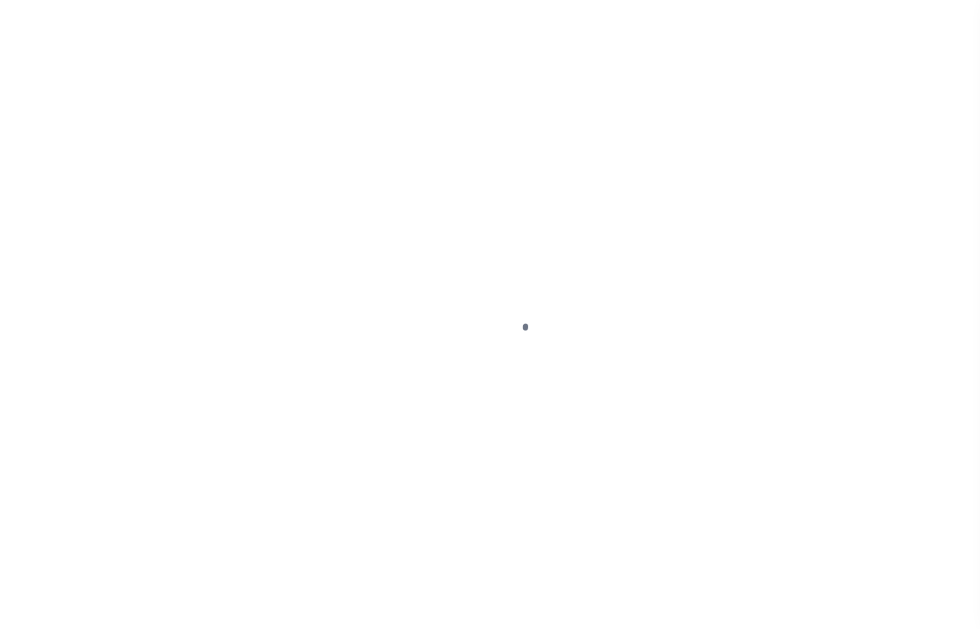
select select "DUE"
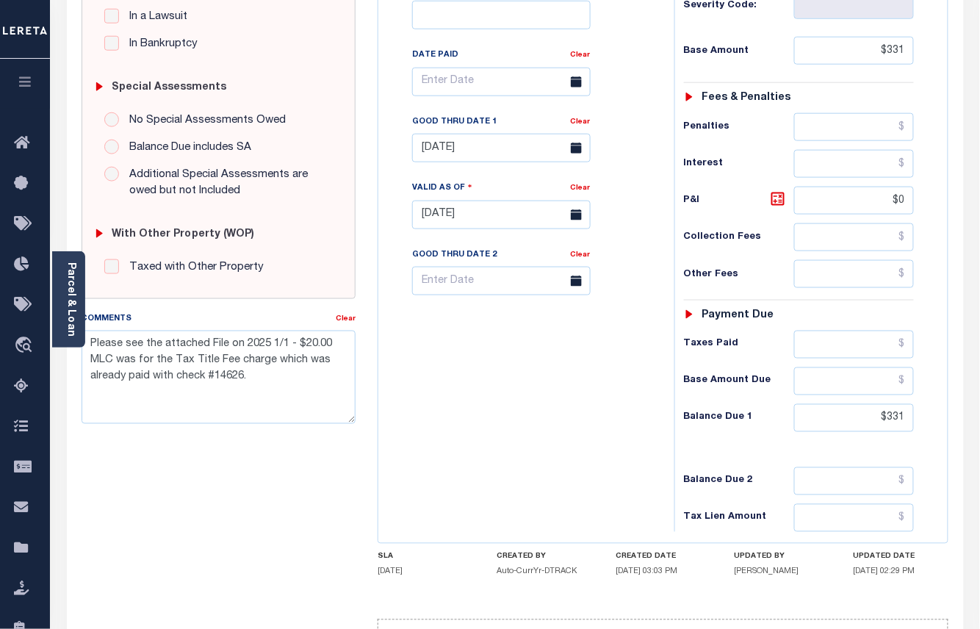
scroll to position [494, 0]
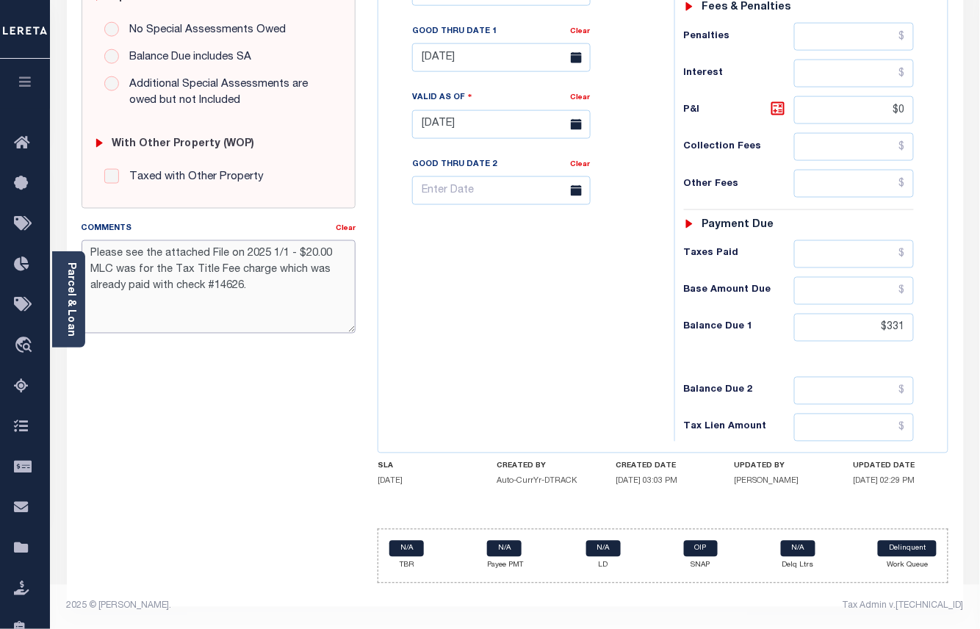
drag, startPoint x: 285, startPoint y: 277, endPoint x: 51, endPoint y: 213, distance: 242.8
click at [56, 213] on div "Parcel & Loan Tax Bill Details RR1200073007021000 TAX ID AGENCY 2025 TAX YEAR" at bounding box center [515, 103] width 919 height 1052
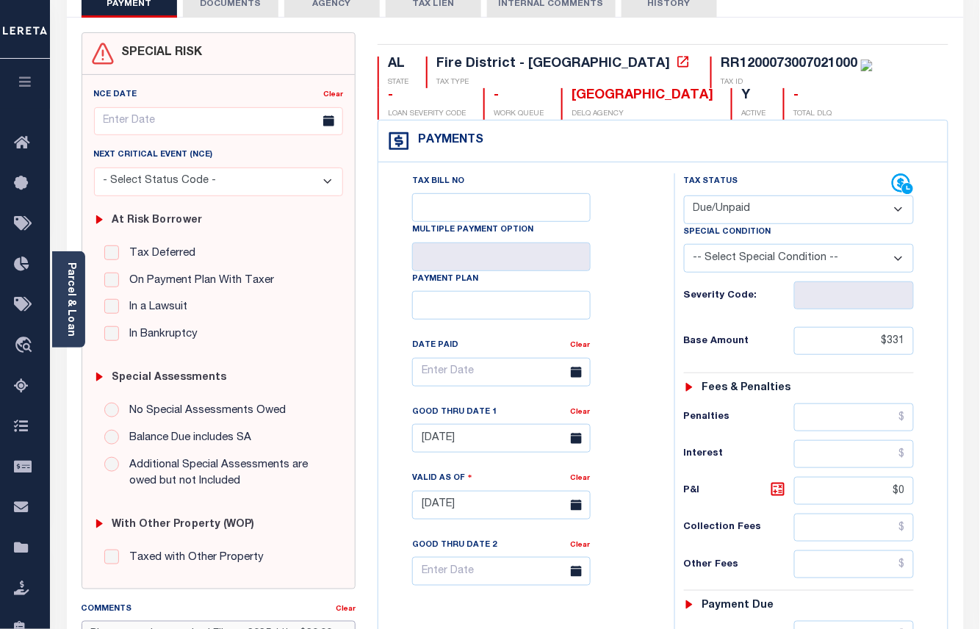
scroll to position [0, 0]
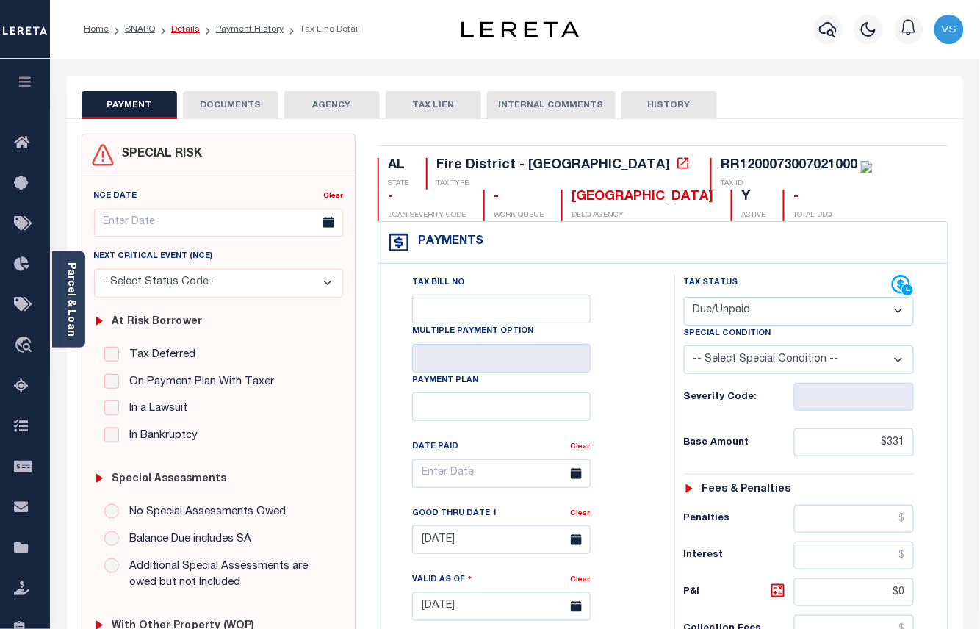
click at [182, 28] on link "Details" at bounding box center [185, 29] width 29 height 9
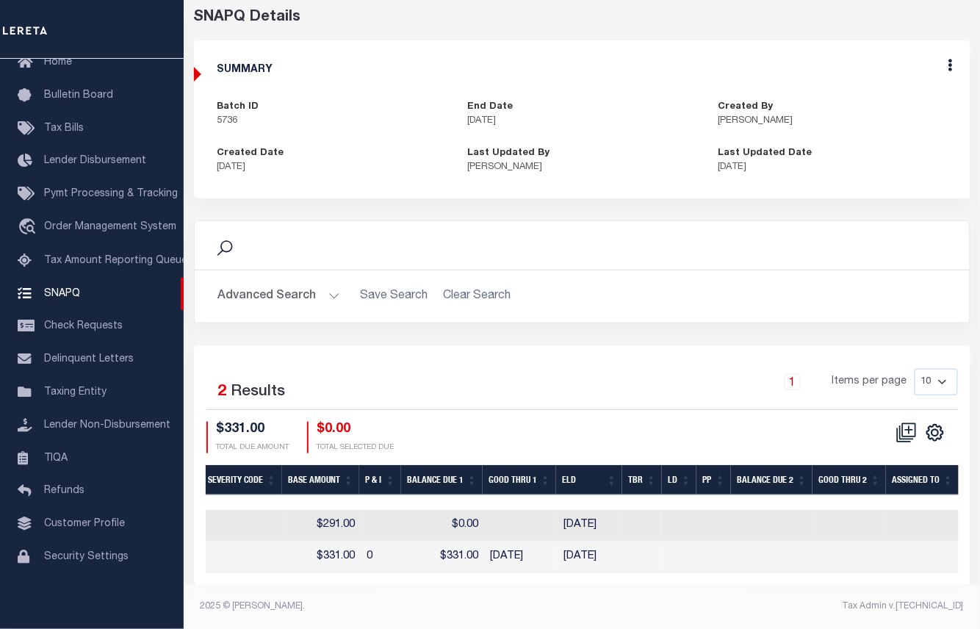
scroll to position [0, 1411]
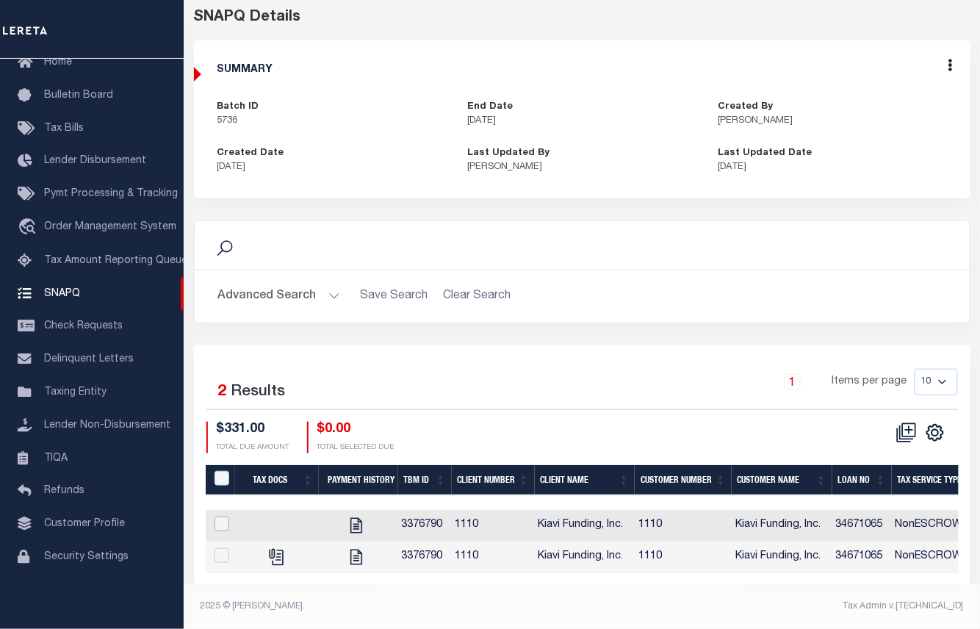
click at [218, 516] on input "checkbox" at bounding box center [221, 523] width 15 height 15
checkbox input "true"
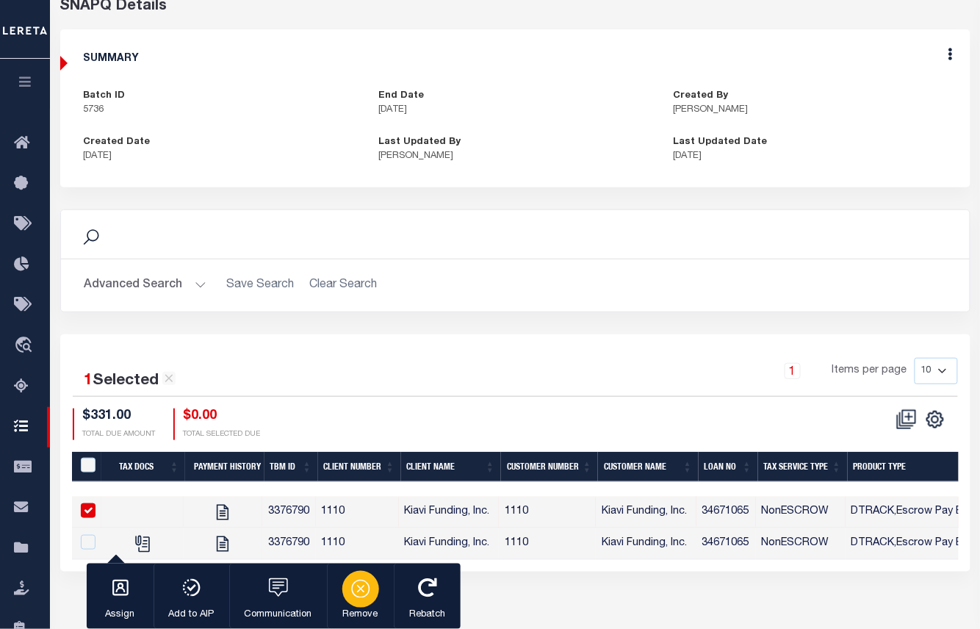
click at [353, 582] on icon "button" at bounding box center [360, 587] width 21 height 21
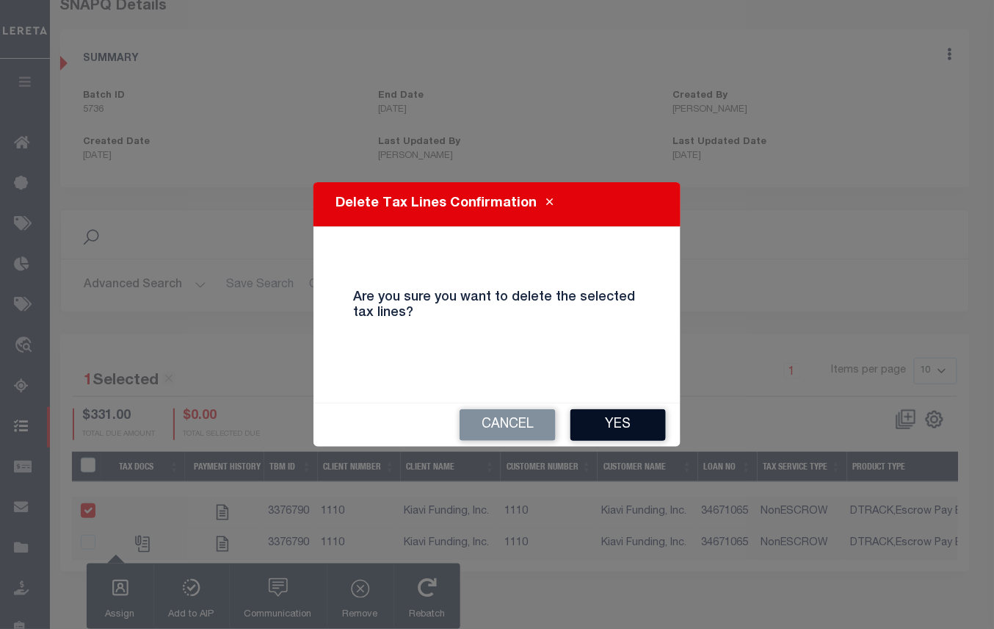
click at [595, 426] on button "Yes" at bounding box center [618, 425] width 95 height 32
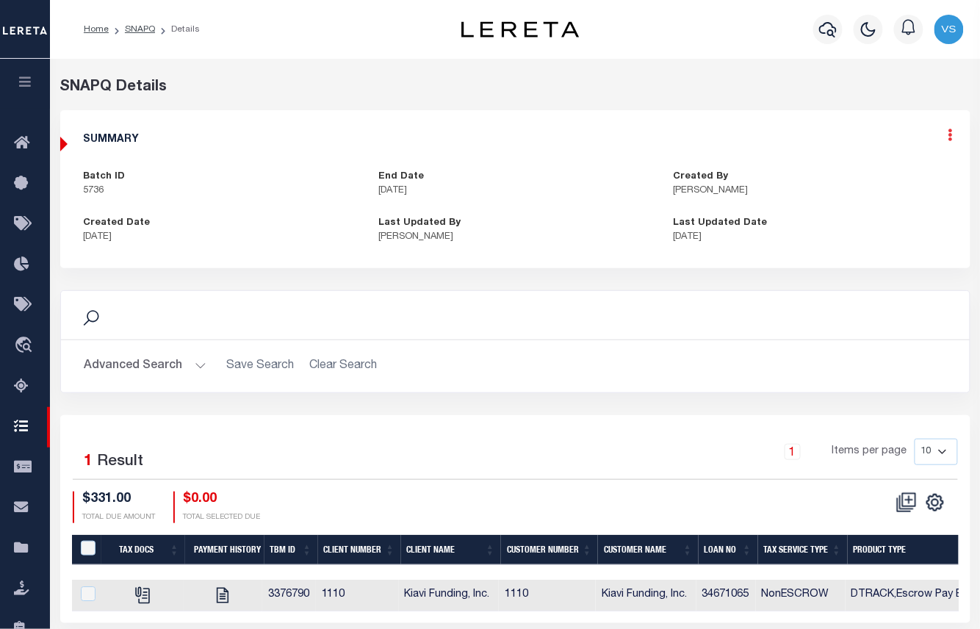
click at [950, 141] on icon at bounding box center [950, 135] width 4 height 12
click at [885, 175] on link "Edit" at bounding box center [911, 177] width 116 height 24
select select "OIP"
checkbox input "true"
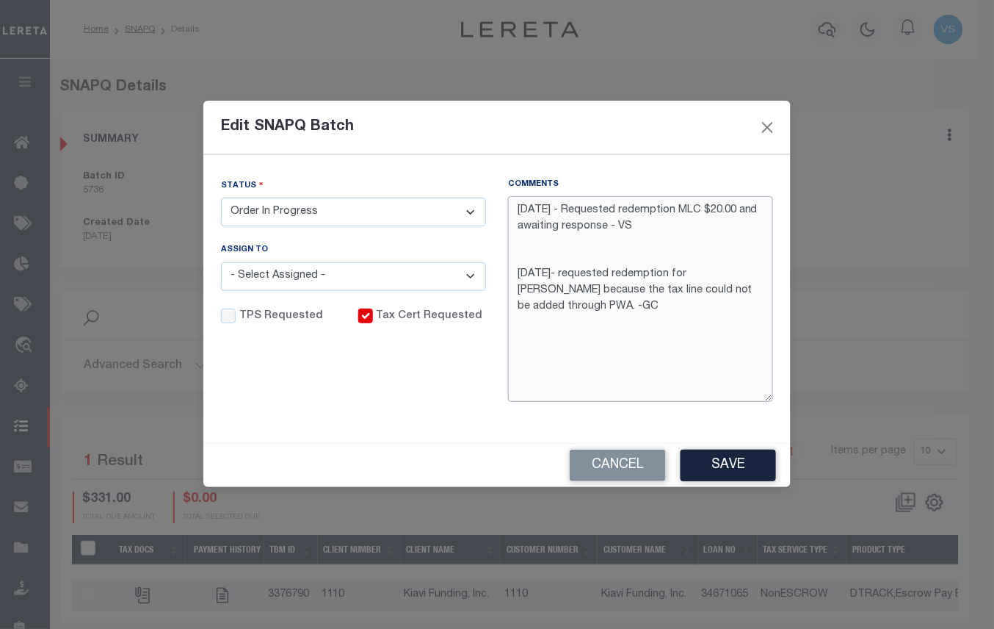
click at [519, 209] on textarea "[DATE] - Requested redemption MLC $20.00 and awaiting response - VS [DATE]- req…" at bounding box center [640, 299] width 265 height 206
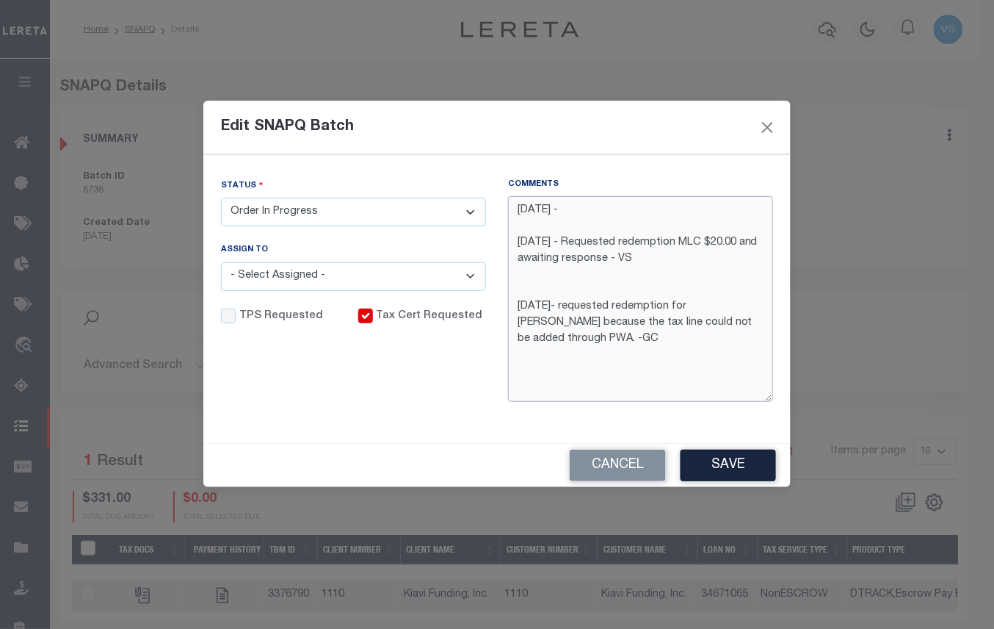
paste textarea "Please see the attached File on 2025 1/1 - $20.00 MLC was for the Tax Title Fee…"
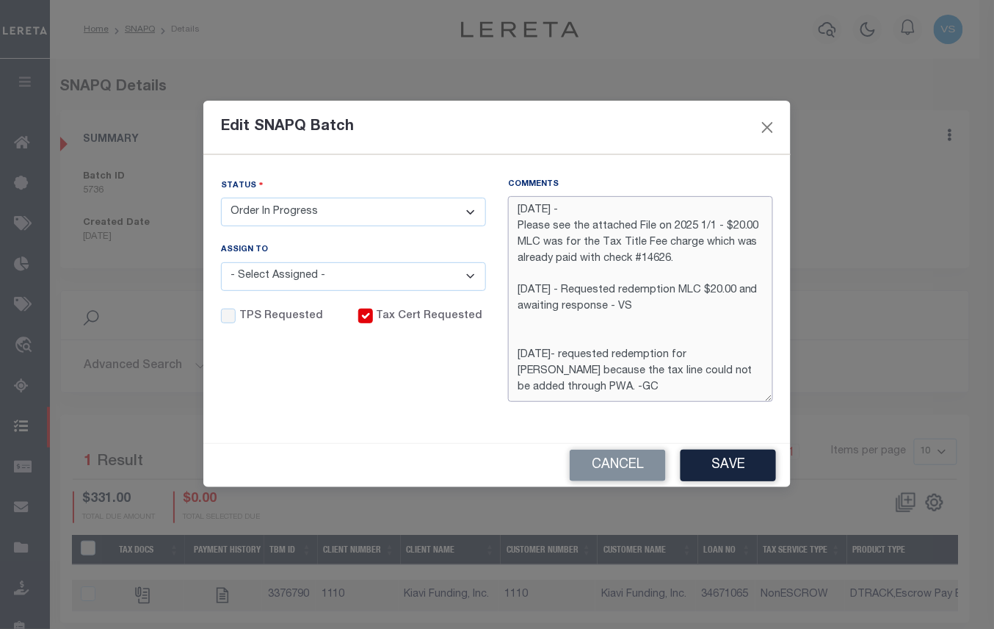
click at [621, 206] on textarea "[DATE] - Please see the attached File on 2025 1/1 - $20.00 MLC was for the Tax …" at bounding box center [640, 299] width 265 height 206
click at [715, 226] on textarea "[DATE] - Please see the attached File on 2025 1/1 - $20.00 MLC was for the Tax …" at bounding box center [640, 299] width 265 height 206
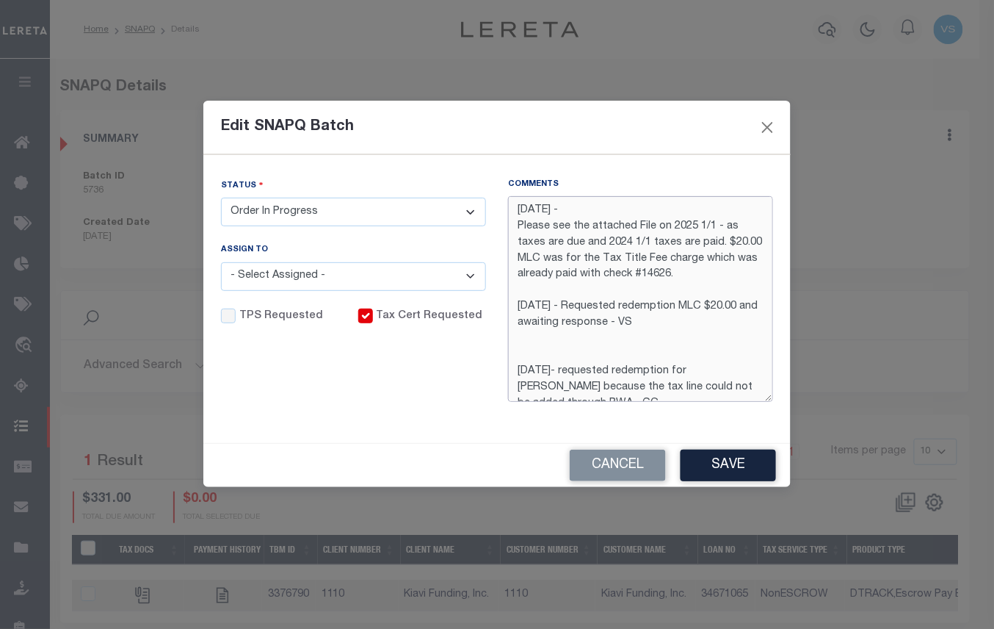
click at [601, 209] on textarea "[DATE] - Please see the attached File on 2025 1/1 - as taxes are due and 2024 1…" at bounding box center [640, 299] width 265 height 206
type textarea "[DATE] - Please see the attached File on 2025 1/1 - as taxes are due and 2024 1…"
click at [277, 210] on select "- Select Status - Order In Progress Complete" at bounding box center [353, 212] width 265 height 29
select select "CPT"
click at [221, 198] on select "- Select Status - Order In Progress Complete" at bounding box center [353, 212] width 265 height 29
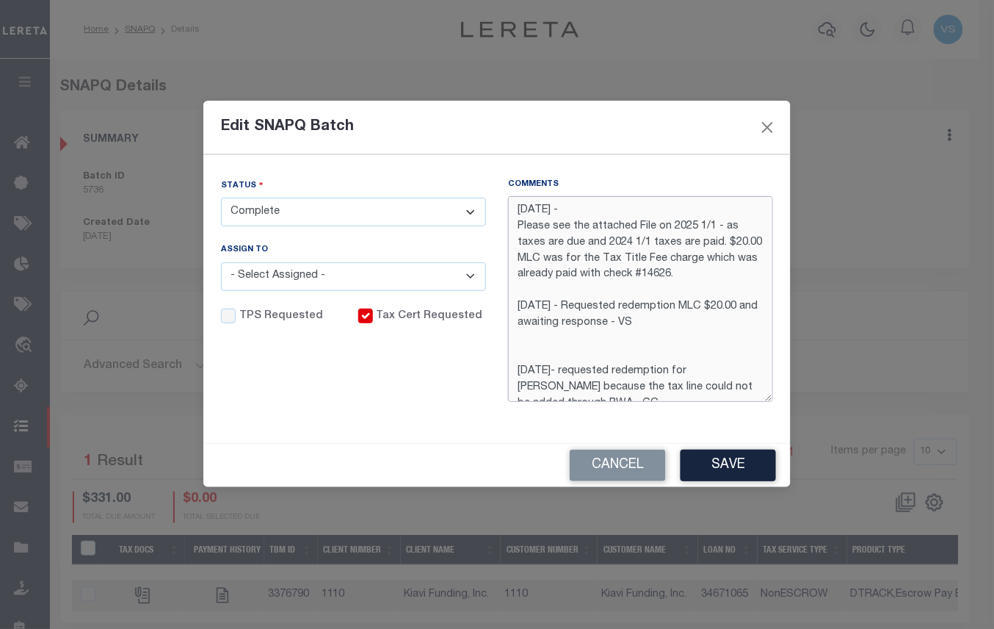
click at [614, 209] on textarea "[DATE] - Please see the attached File on 2025 1/1 - as taxes are due and 2024 1…" at bounding box center [640, 299] width 265 height 206
drag, startPoint x: 579, startPoint y: 206, endPoint x: 735, endPoint y: 256, distance: 163.5
click at [585, 209] on textarea "[DATE] - Please see the attached File on 2025 1/1 - as taxes are due and 2024 1…" at bounding box center [640, 299] width 265 height 206
paste textarea "45568"
click at [653, 206] on textarea "[DATE] - LD #45568 and Fading Date Please see the attached File on 2025 1/1 - a…" at bounding box center [640, 299] width 265 height 206
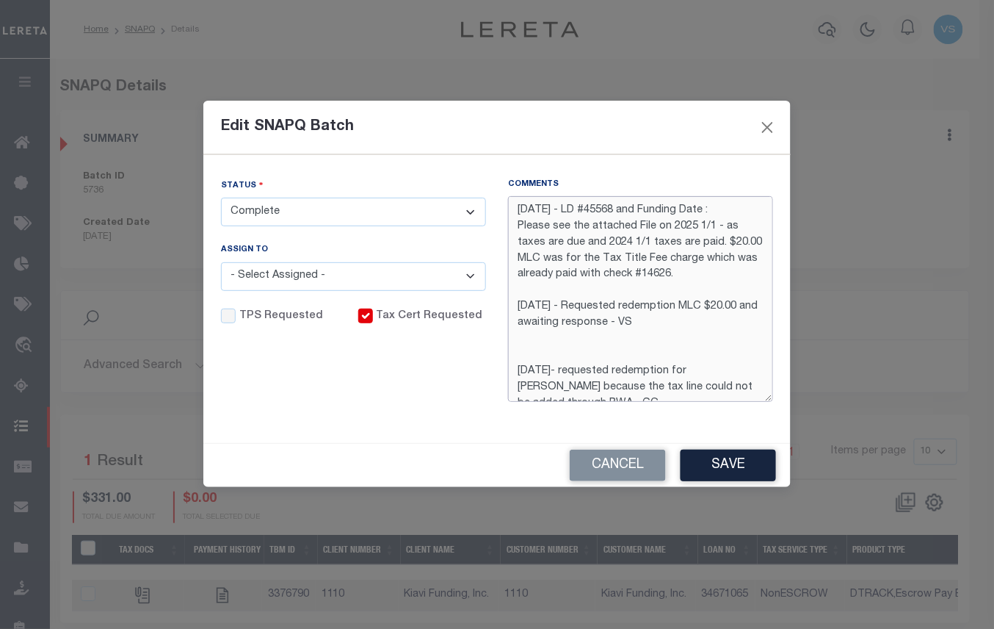
paste textarea "[DATE]"
type textarea "[DATE] - LD #45568 and Funding Date : [DATE] Please see the attached File on 20…"
click at [703, 468] on button "Save" at bounding box center [728, 465] width 95 height 32
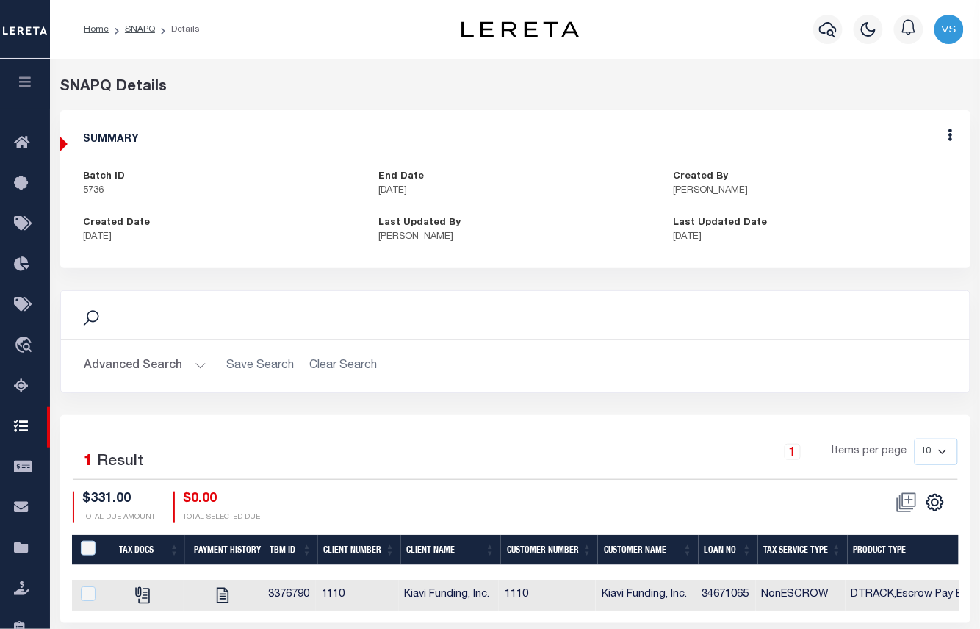
scroll to position [150, 0]
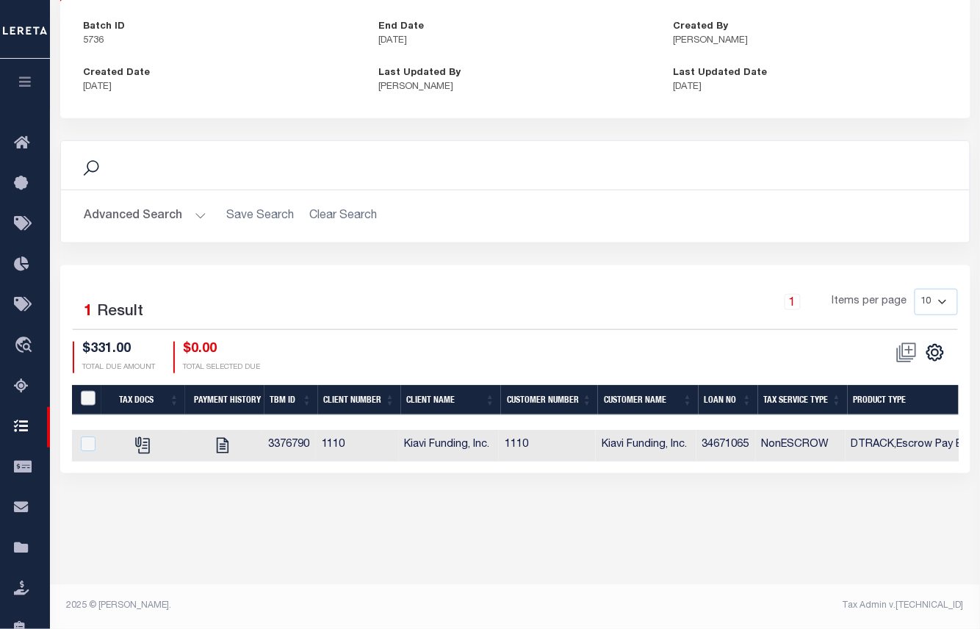
click at [87, 400] on input "QID" at bounding box center [88, 398] width 15 height 15
checkbox input "true"
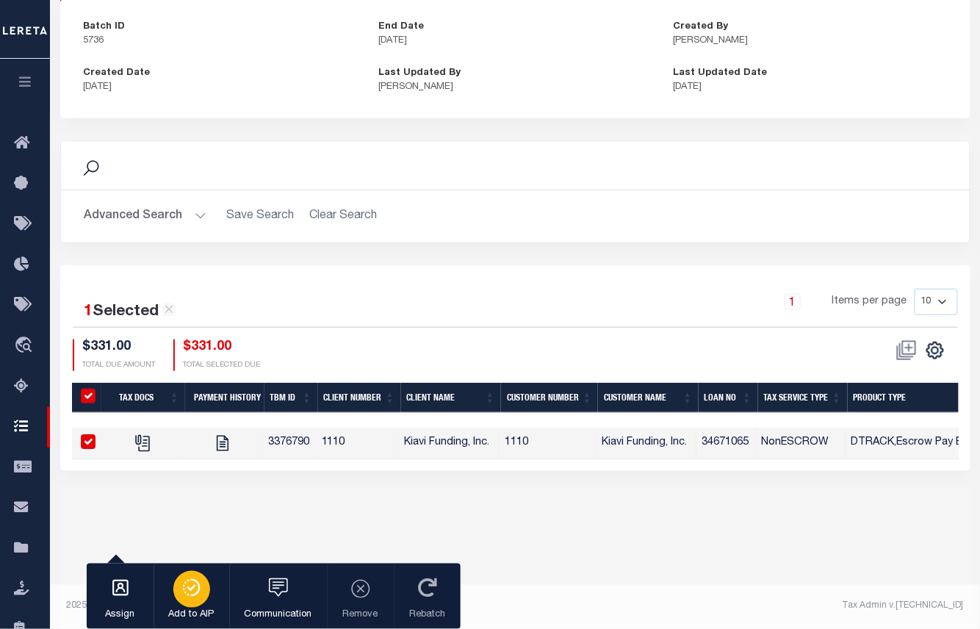
click at [192, 585] on icon "button" at bounding box center [191, 588] width 21 height 18
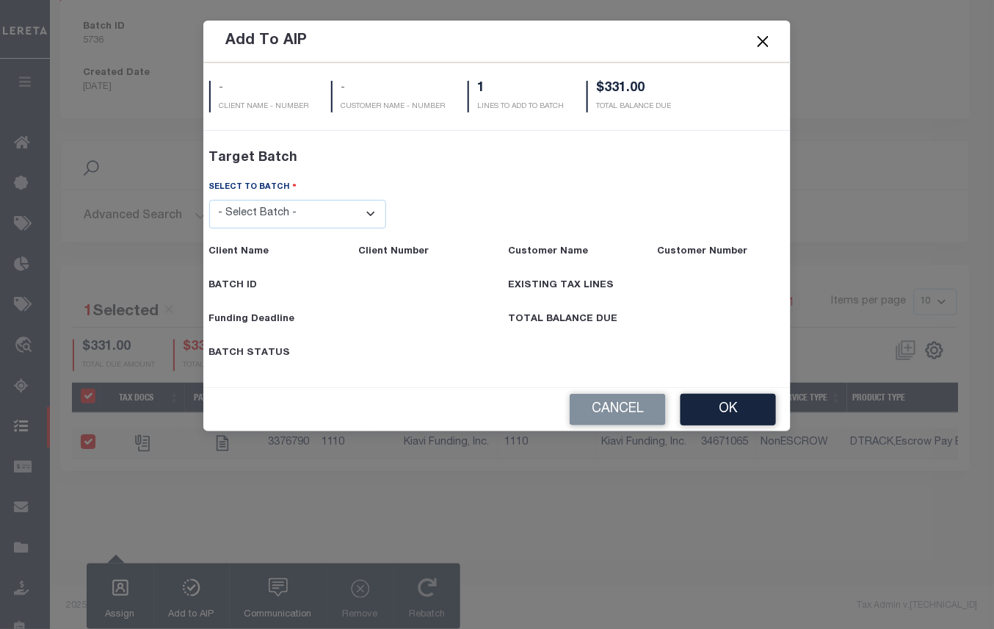
click at [266, 220] on select "- Select Batch - 40795 41171 41729 41820 42004 42111 42867 43296 45119 45394 45…" at bounding box center [298, 214] width 178 height 29
select select "45568"
click at [209, 228] on select "- Select Batch - 40795 41171 41729 41820 42004 42111 42867 43296 45119 45394 45…" at bounding box center [298, 214] width 178 height 29
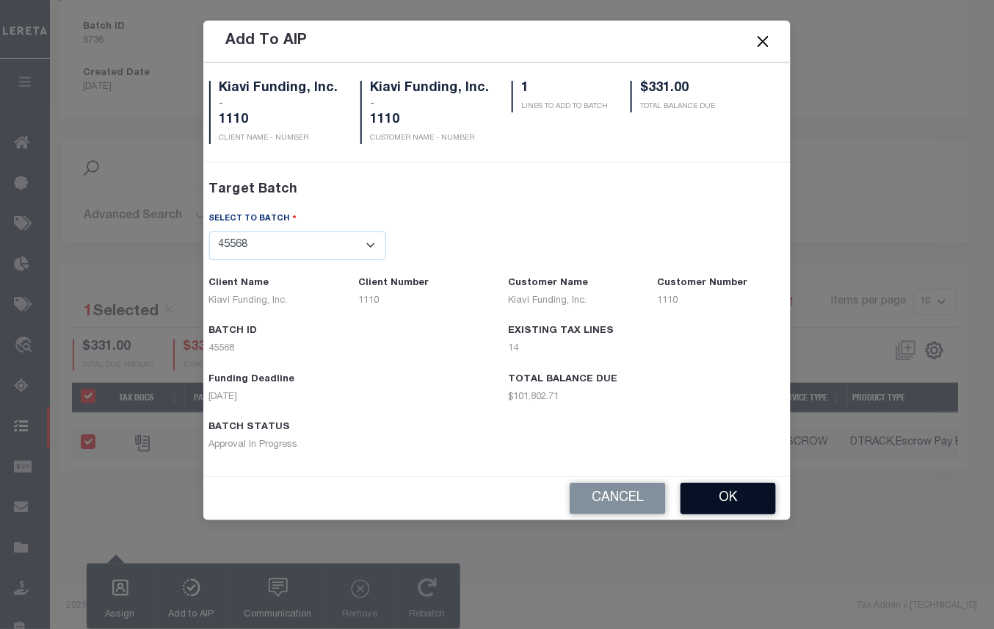
click at [723, 503] on button "OK" at bounding box center [728, 499] width 95 height 32
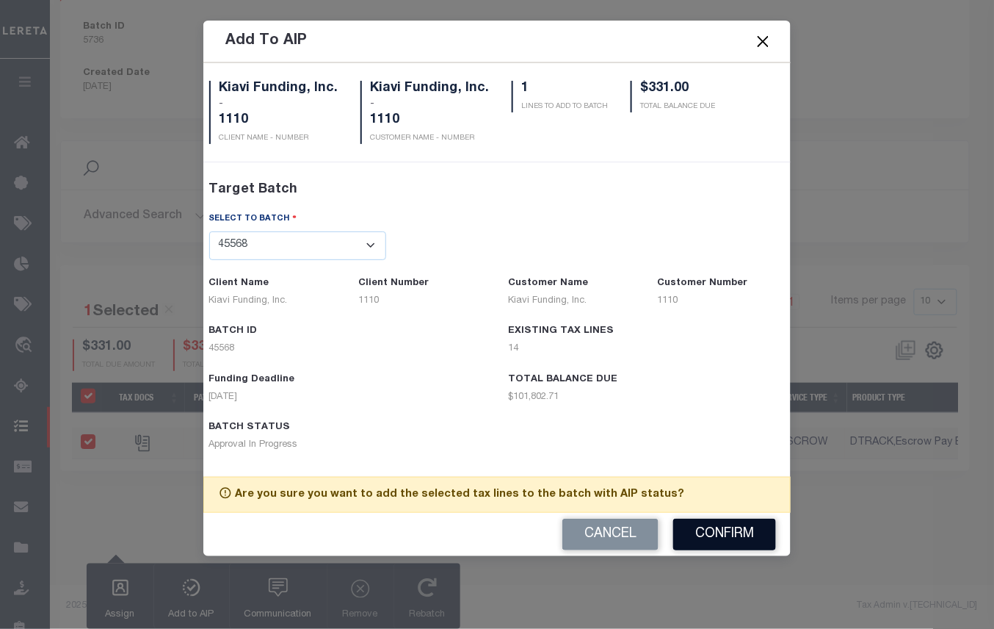
click at [707, 535] on button "Confirm" at bounding box center [724, 535] width 103 height 32
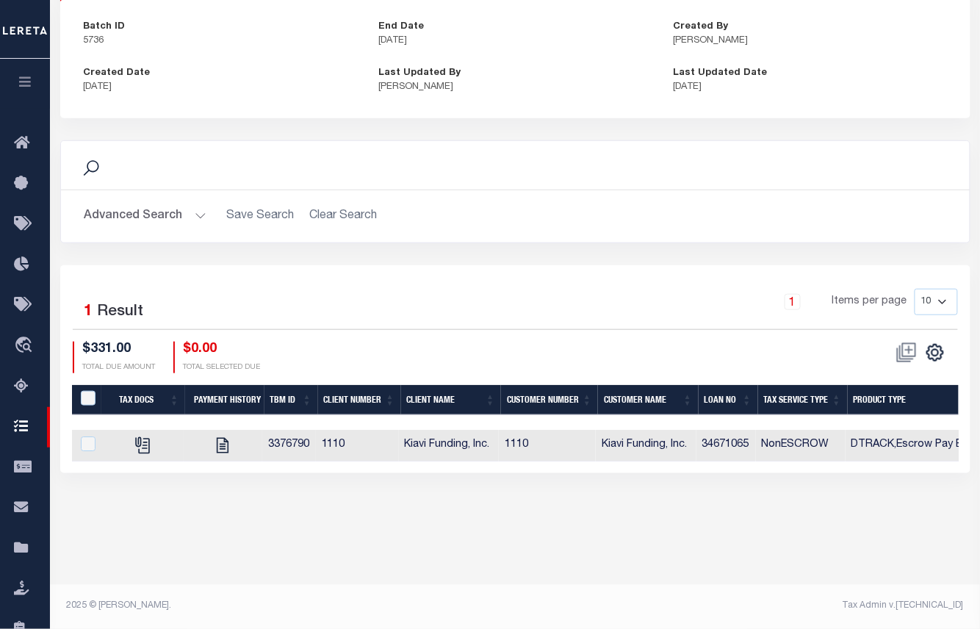
scroll to position [0, 0]
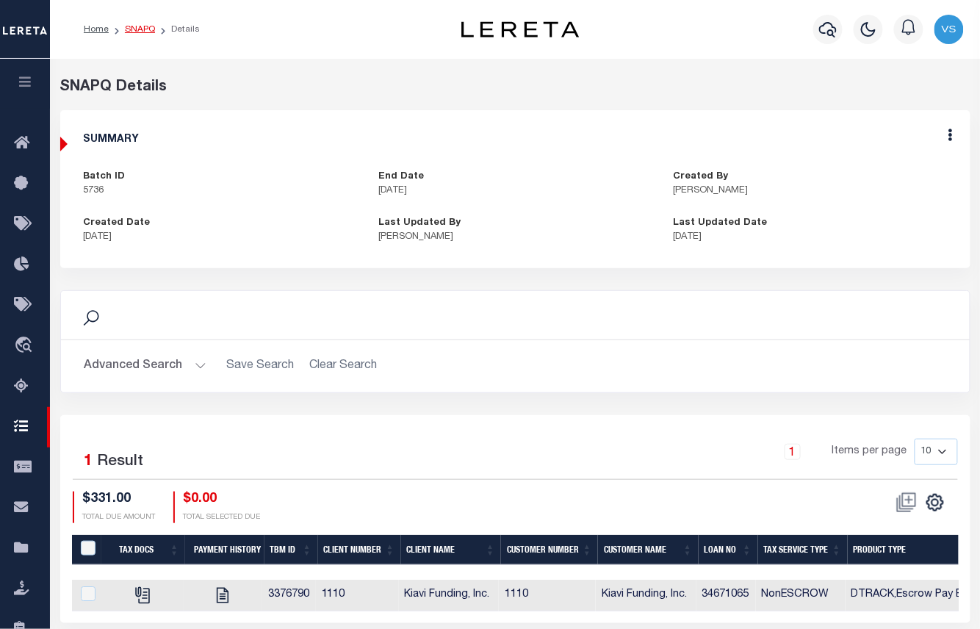
click at [131, 30] on link "SNAPQ" at bounding box center [140, 29] width 30 height 9
